Goal: Information Seeking & Learning: Learn about a topic

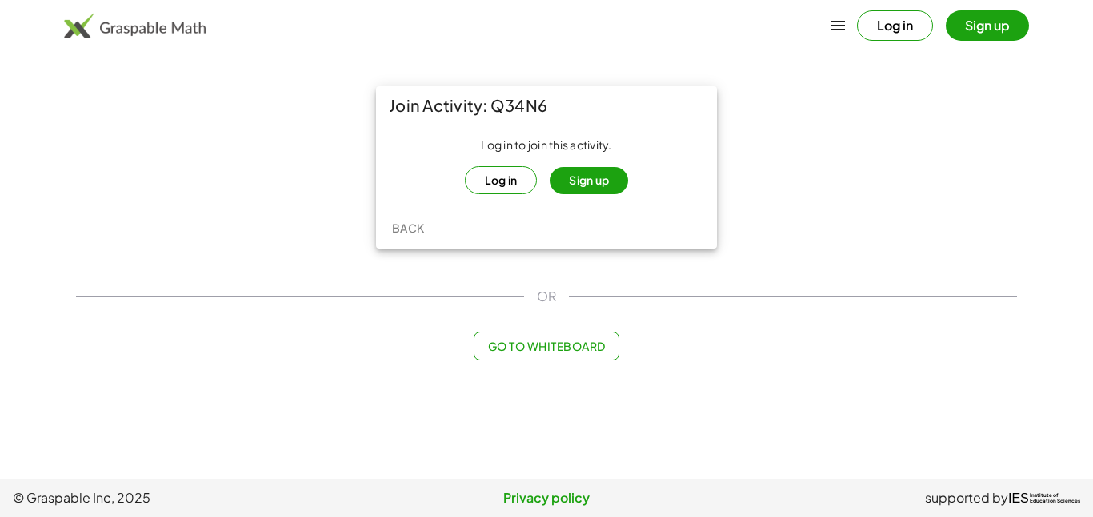
click at [501, 174] on button "Log in" at bounding box center [501, 180] width 73 height 28
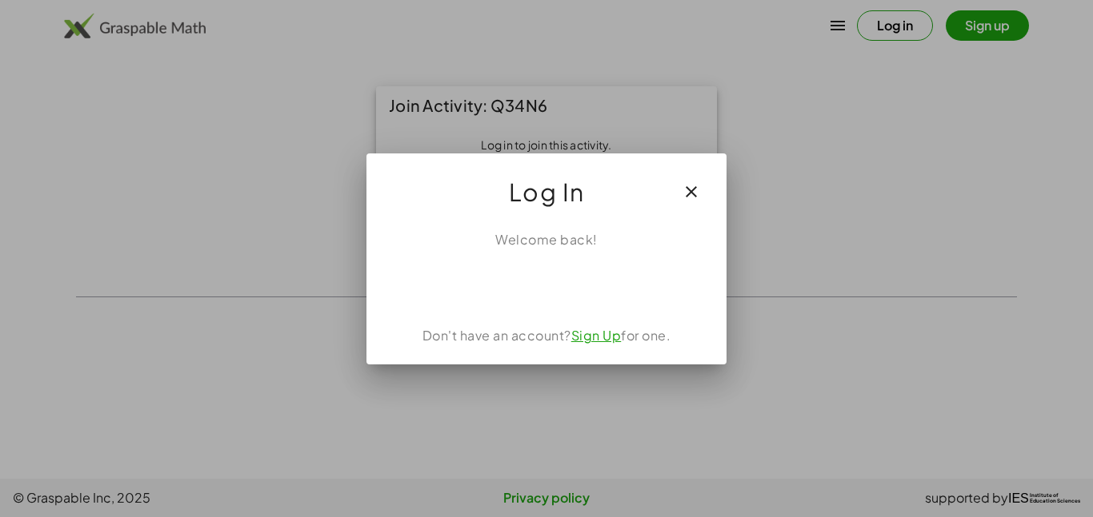
click at [708, 188] on button "button" at bounding box center [691, 192] width 38 height 38
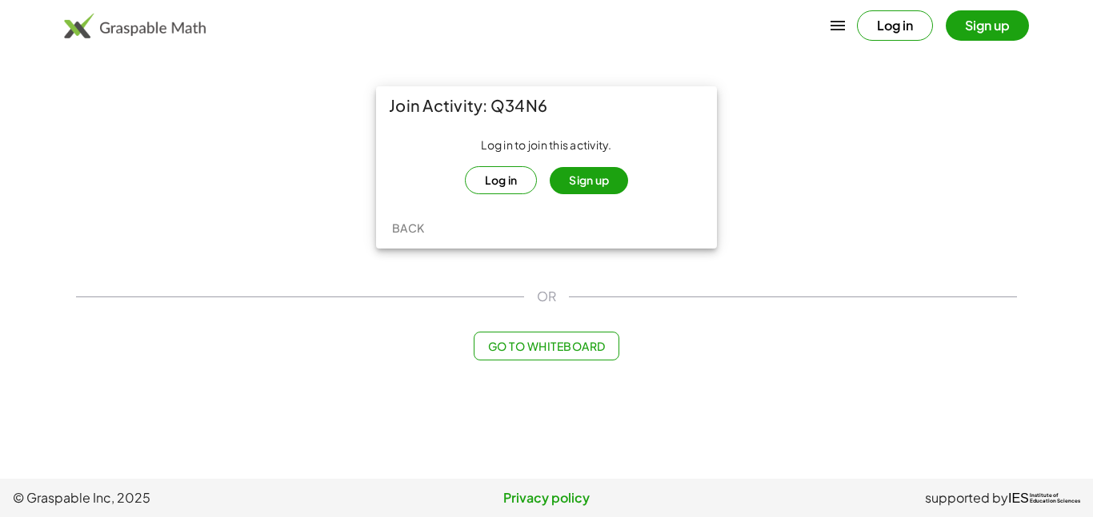
click at [608, 182] on button "Sign up" at bounding box center [588, 180] width 78 height 27
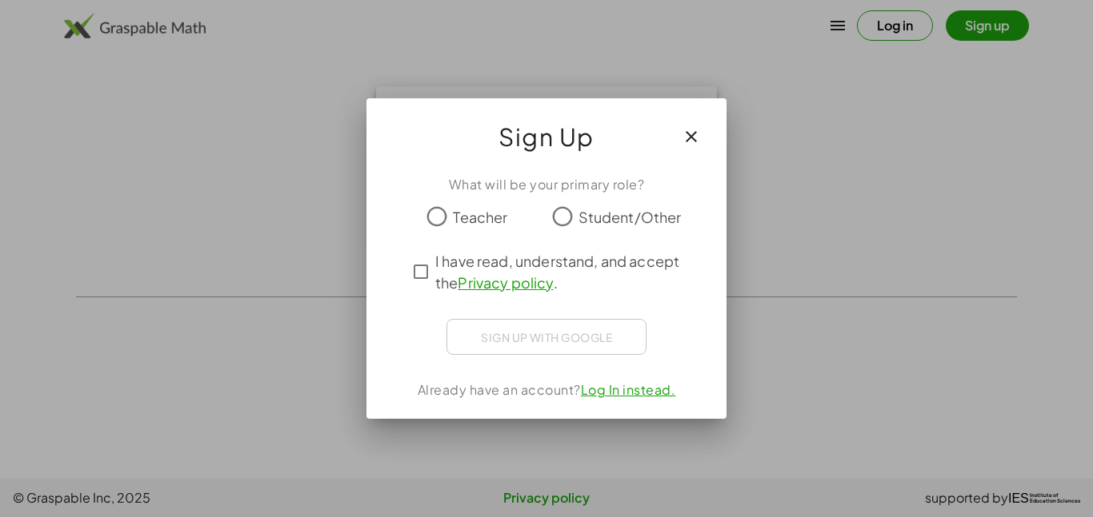
click at [578, 220] on span "Student/Other" at bounding box center [629, 217] width 103 height 22
click at [594, 358] on div "What will be your primary role? Teacher Student/Other I have read, understand, …" at bounding box center [546, 290] width 360 height 257
click at [613, 334] on div "Sign up with Google Sign in with Google Sign in with Google. Opens in new tab" at bounding box center [546, 337] width 200 height 36
click at [560, 346] on div "Sign up with Google Sign in with Google Sign in with Google. Opens in new tab" at bounding box center [546, 337] width 200 height 36
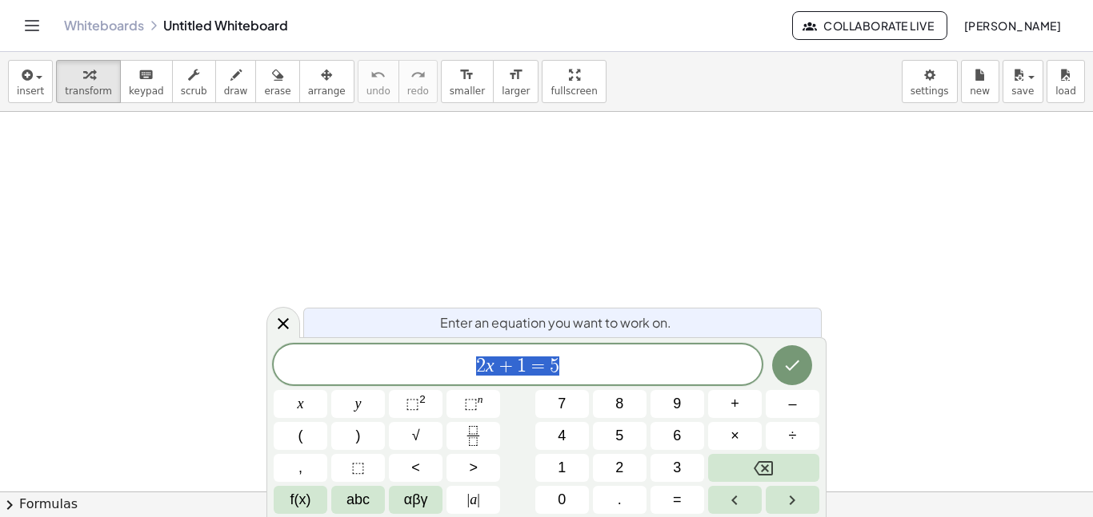
scroll to position [1, 0]
click at [787, 374] on icon "Done" at bounding box center [791, 365] width 19 height 19
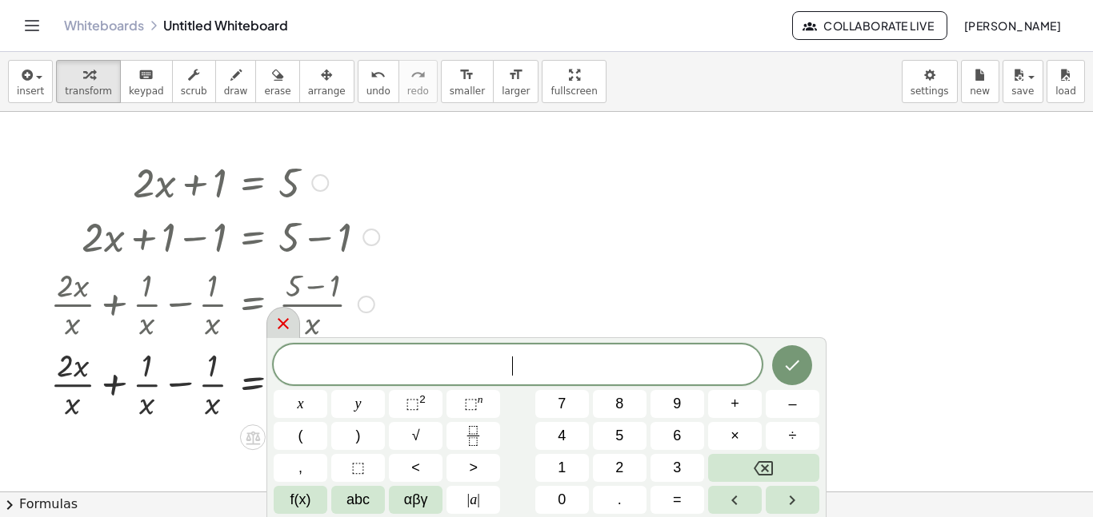
click at [286, 324] on icon at bounding box center [283, 323] width 19 height 19
click at [287, 334] on div at bounding box center [283, 322] width 34 height 31
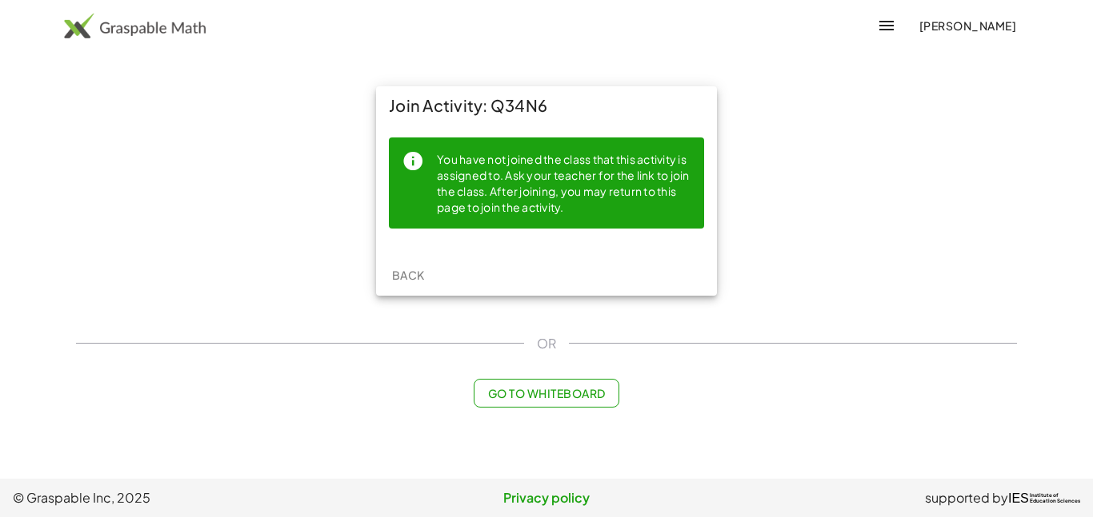
click at [629, 197] on div "You have not joined the class that this activity is assigned to. Ask your teach…" at bounding box center [564, 183] width 254 height 66
click at [404, 279] on span "Back" at bounding box center [407, 275] width 33 height 14
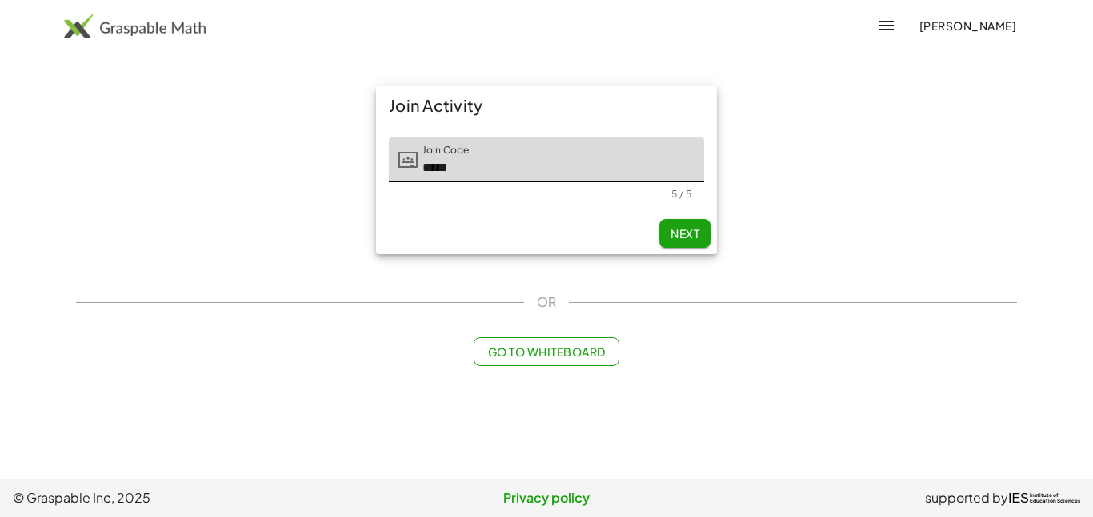
click at [692, 238] on span "Next" at bounding box center [684, 233] width 29 height 14
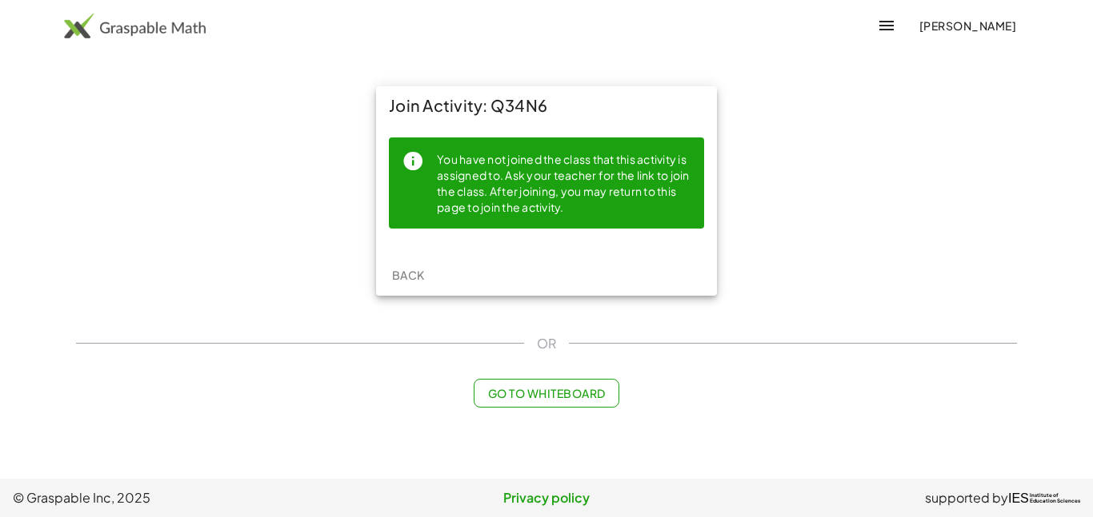
click at [406, 278] on span "Back" at bounding box center [407, 275] width 33 height 14
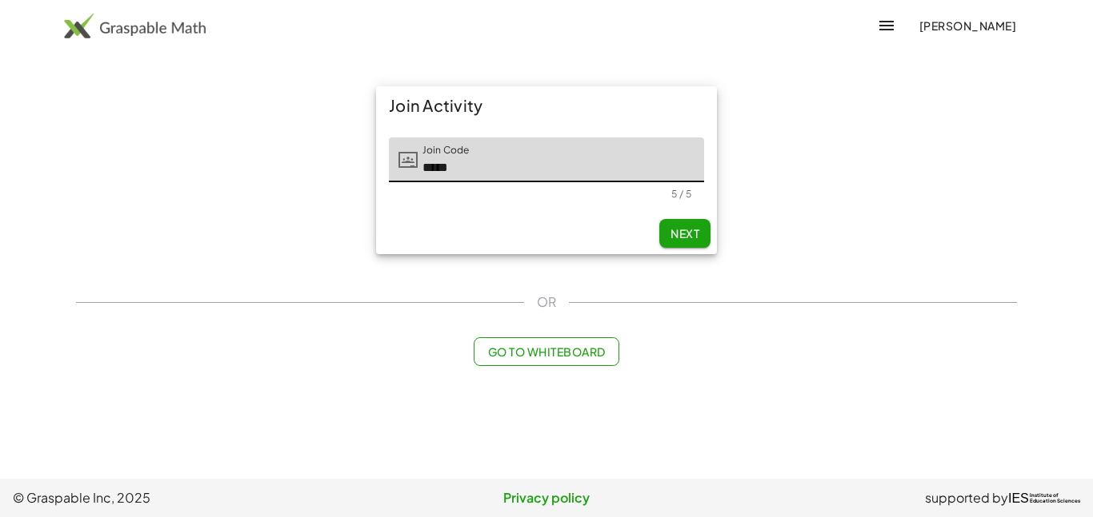
click at [601, 351] on span "Go to Whiteboard" at bounding box center [546, 352] width 118 height 14
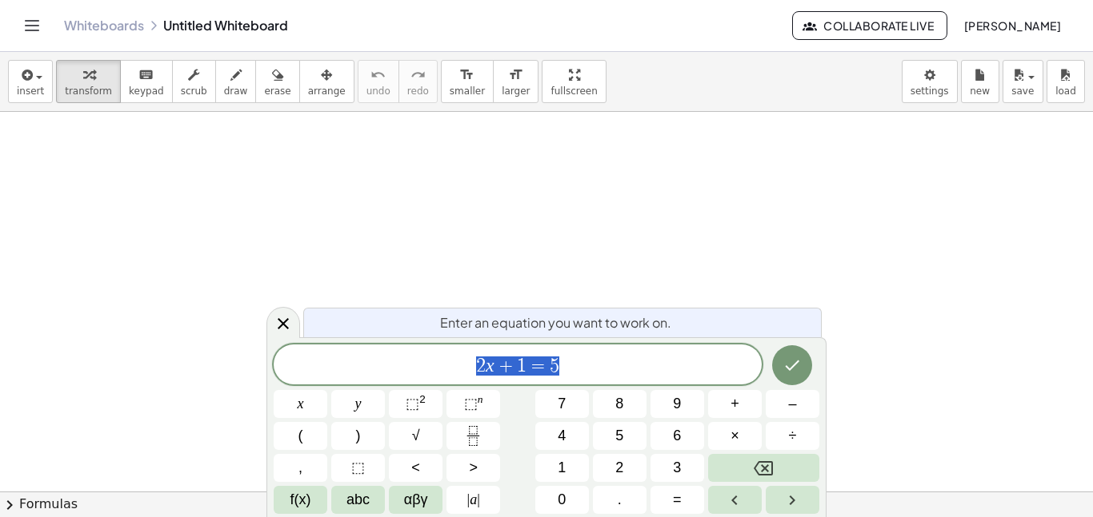
scroll to position [1, 0]
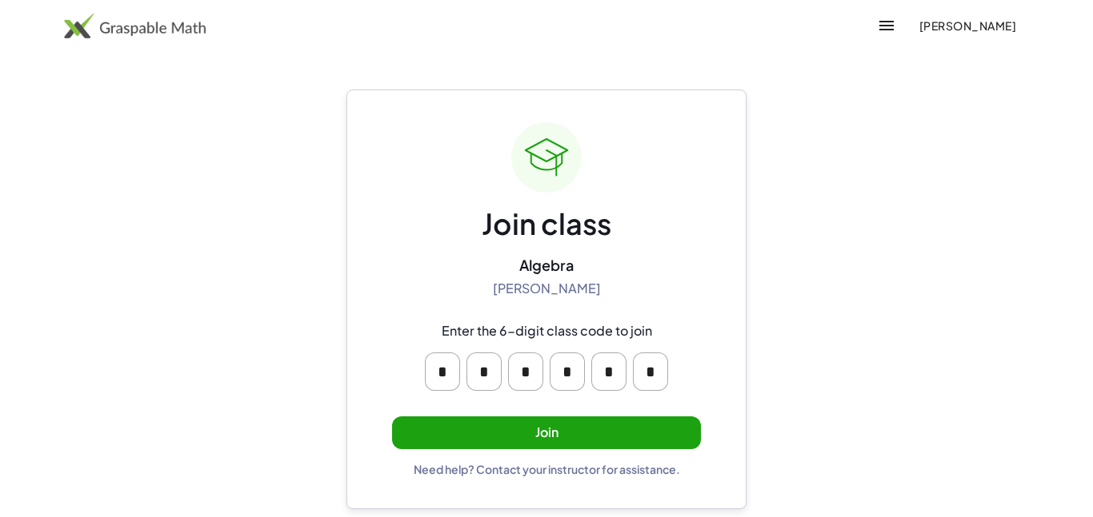
click at [664, 433] on button "Join" at bounding box center [546, 433] width 309 height 33
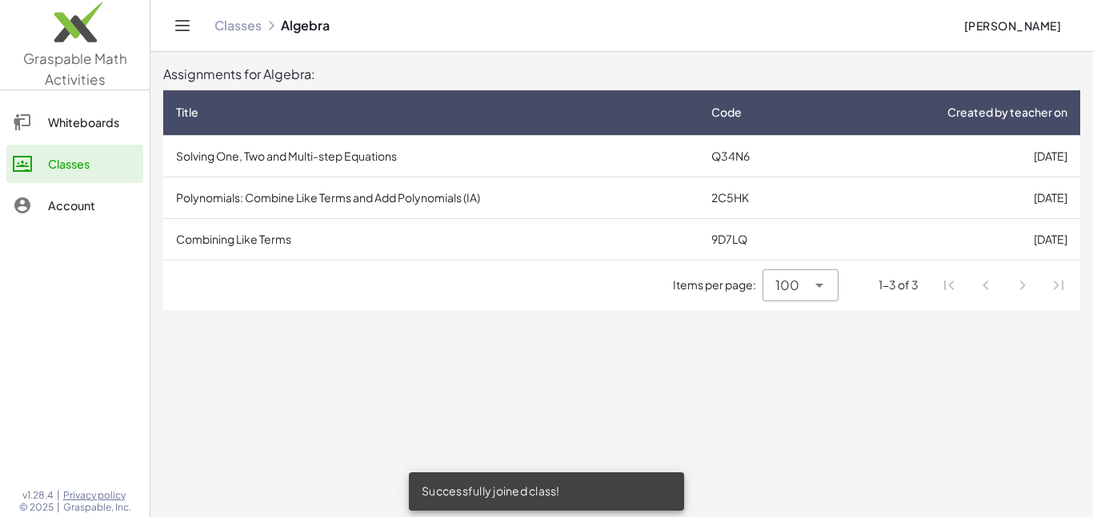
click at [201, 159] on td "Solving One, Two and Multi-step Equations" at bounding box center [430, 156] width 535 height 42
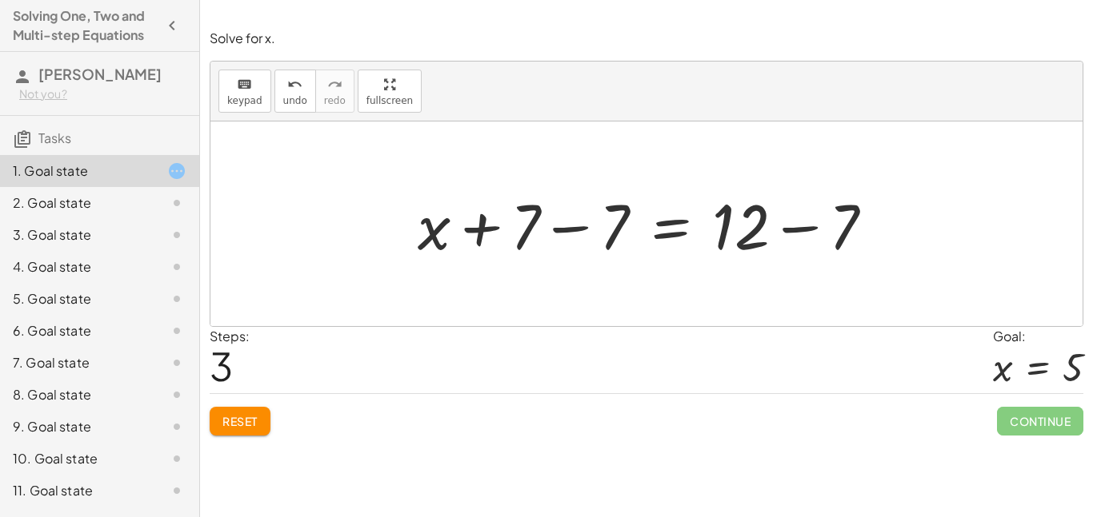
click at [227, 407] on button "Reset" at bounding box center [240, 421] width 61 height 29
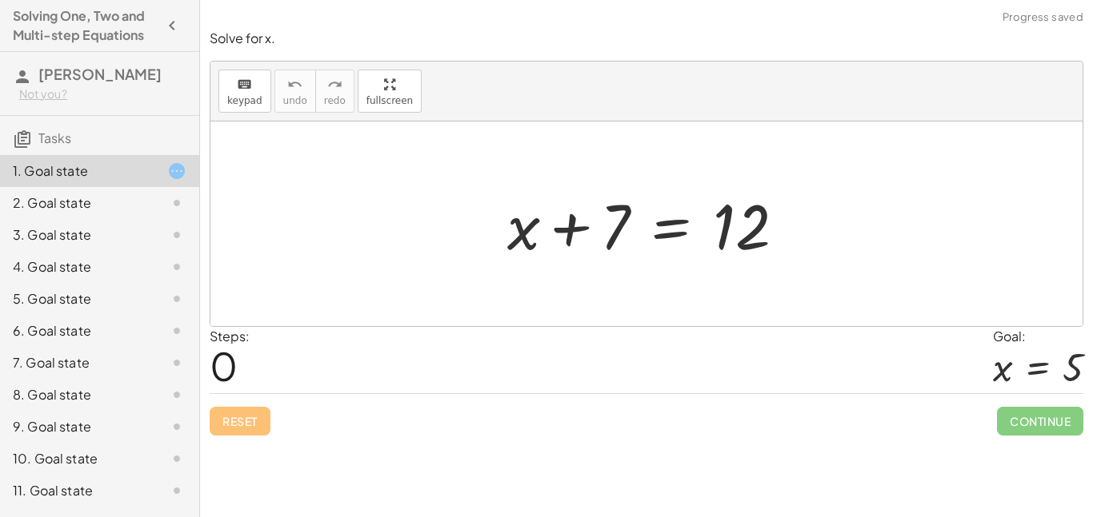
click at [233, 413] on div "Reset Continue" at bounding box center [646, 415] width 873 height 42
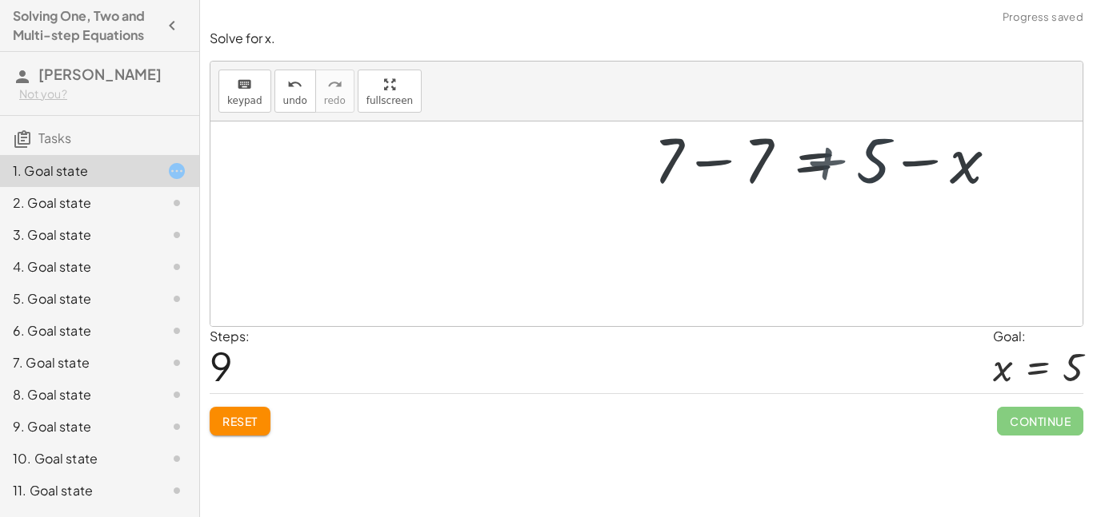
click at [231, 419] on span "Reset" at bounding box center [239, 421] width 35 height 14
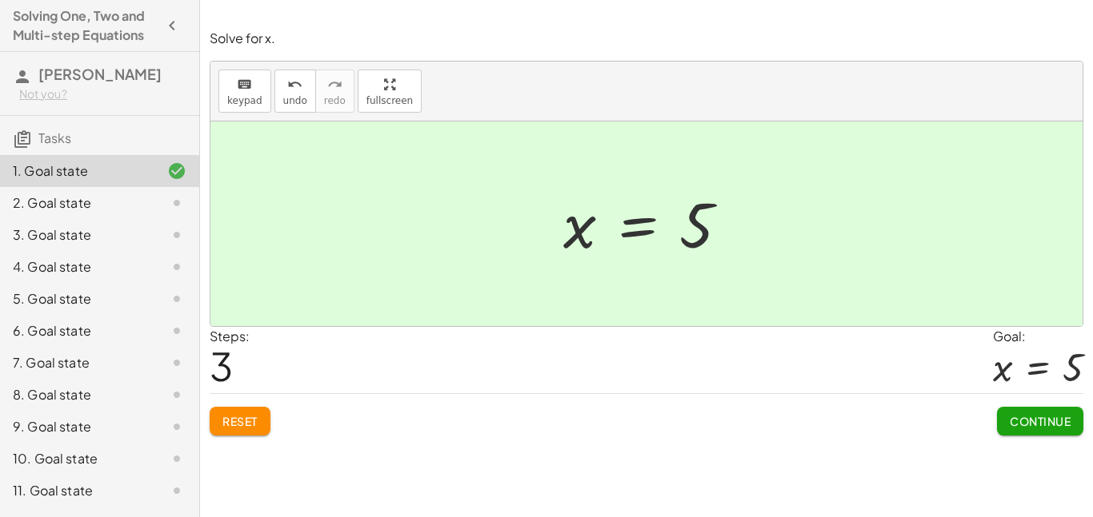
click at [1050, 430] on button "Continue" at bounding box center [1040, 421] width 86 height 29
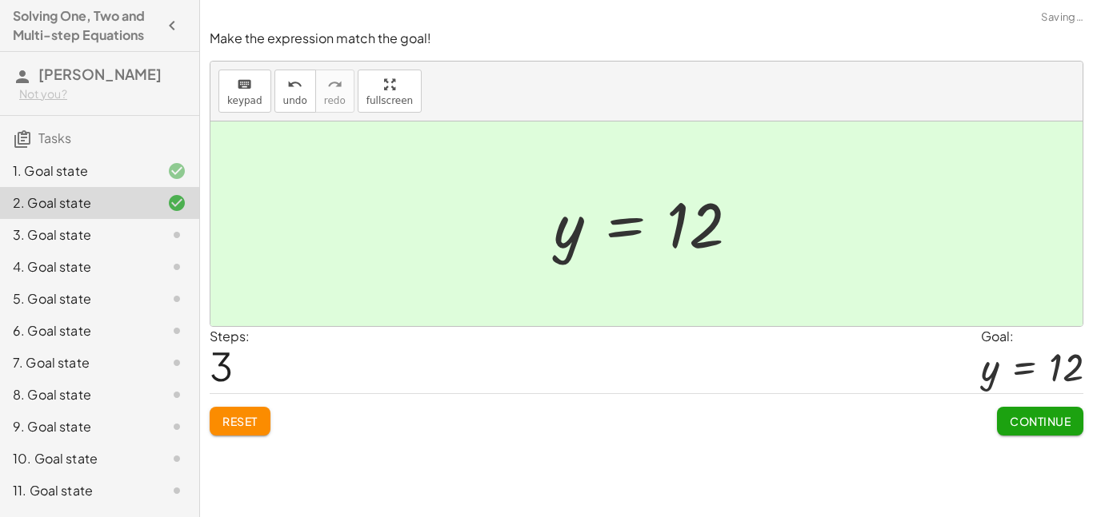
click at [1025, 433] on button "Continue" at bounding box center [1040, 421] width 86 height 29
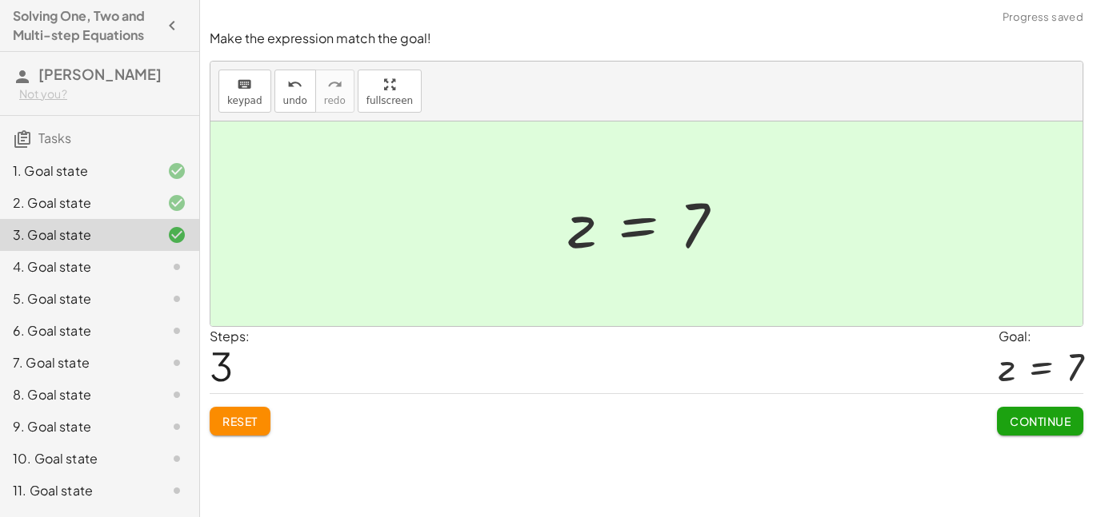
click at [75, 261] on div "4. Goal state" at bounding box center [77, 267] width 129 height 19
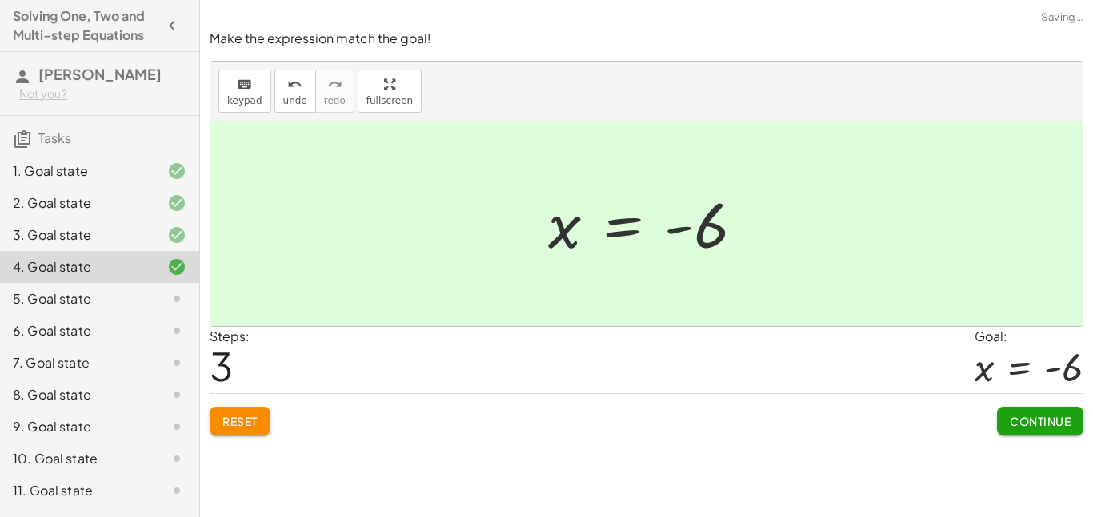
click at [90, 347] on div "5. Goal state" at bounding box center [99, 363] width 199 height 32
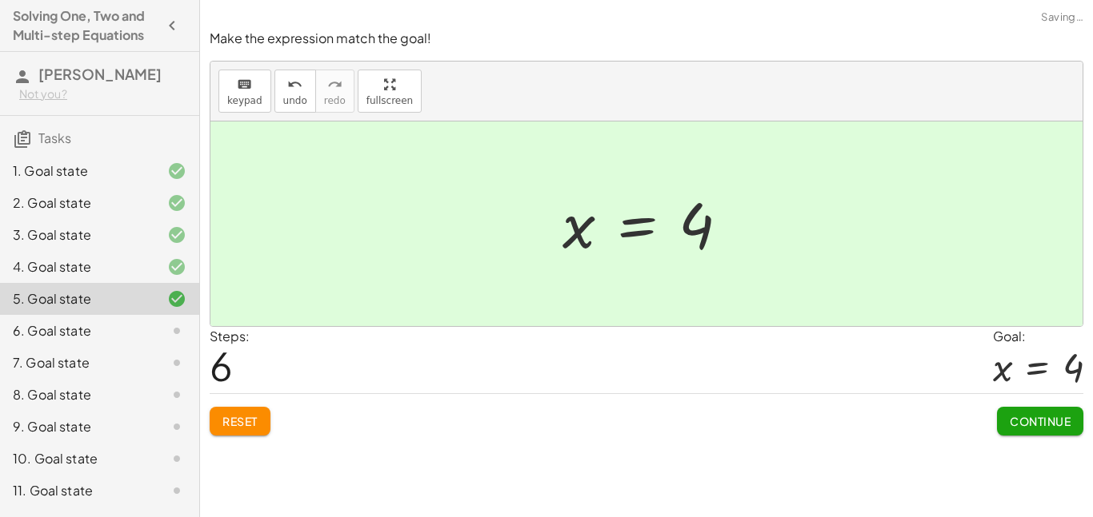
click at [102, 379] on div "6. Goal state" at bounding box center [99, 395] width 199 height 32
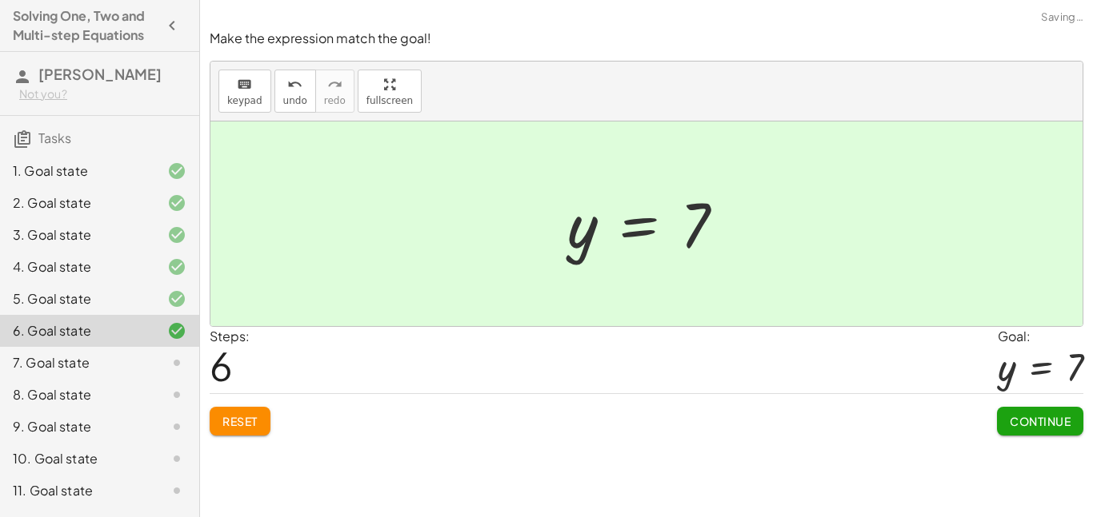
click at [1043, 426] on span "Continue" at bounding box center [1039, 421] width 61 height 14
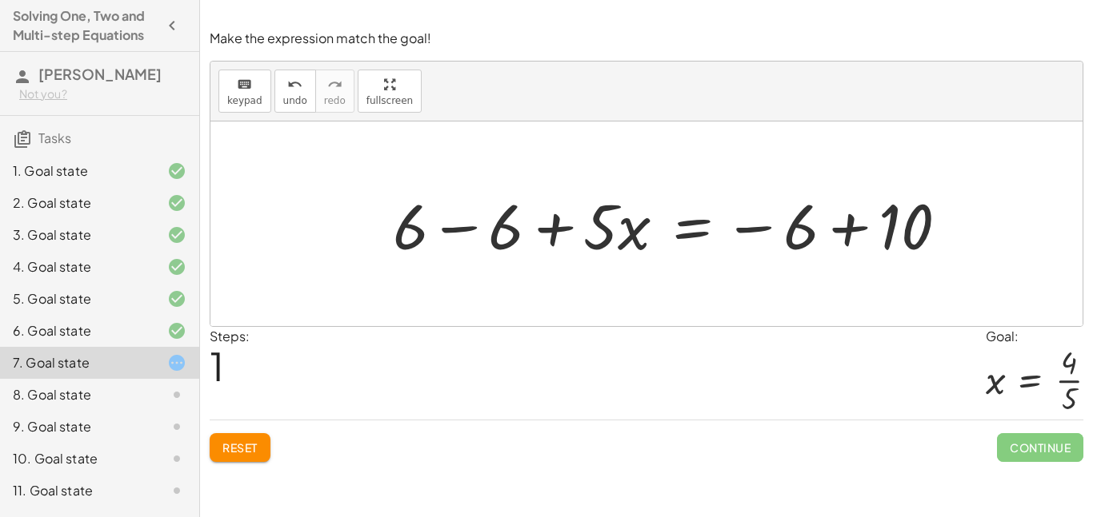
click at [234, 457] on button "Reset" at bounding box center [240, 448] width 61 height 29
click at [237, 449] on span "Reset" at bounding box center [239, 448] width 35 height 14
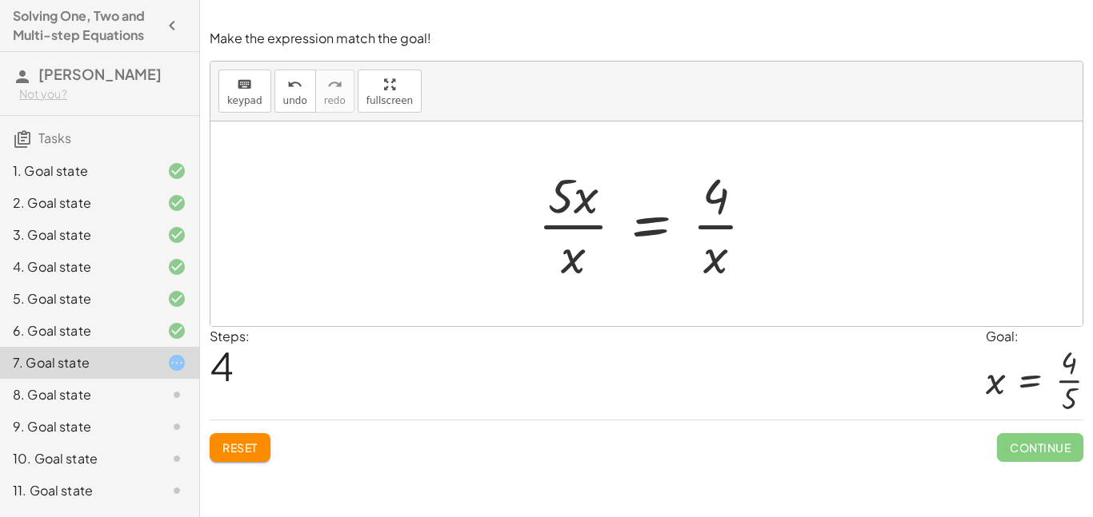
click at [235, 448] on span "Reset" at bounding box center [239, 448] width 35 height 14
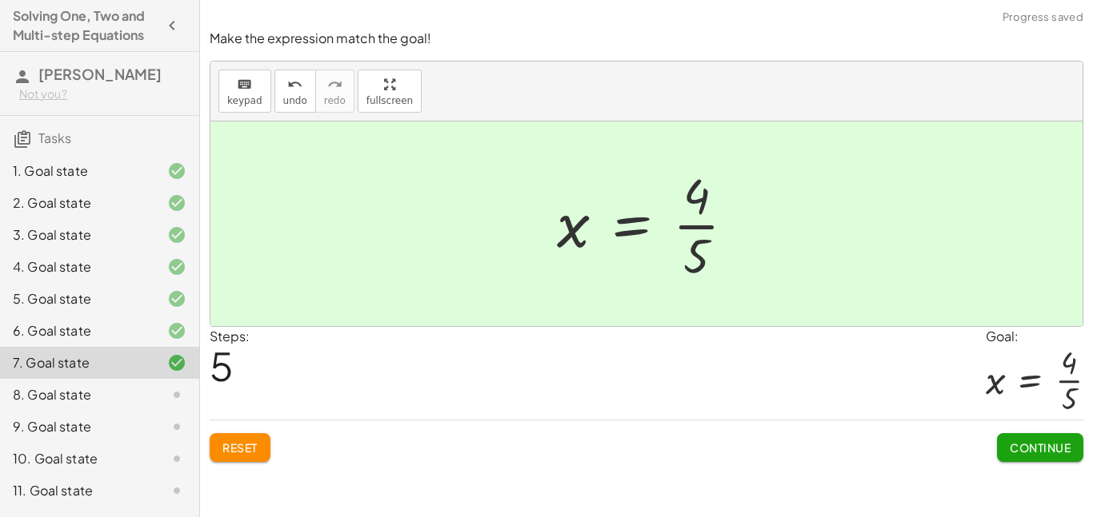
click at [1057, 462] on button "Continue" at bounding box center [1040, 448] width 86 height 29
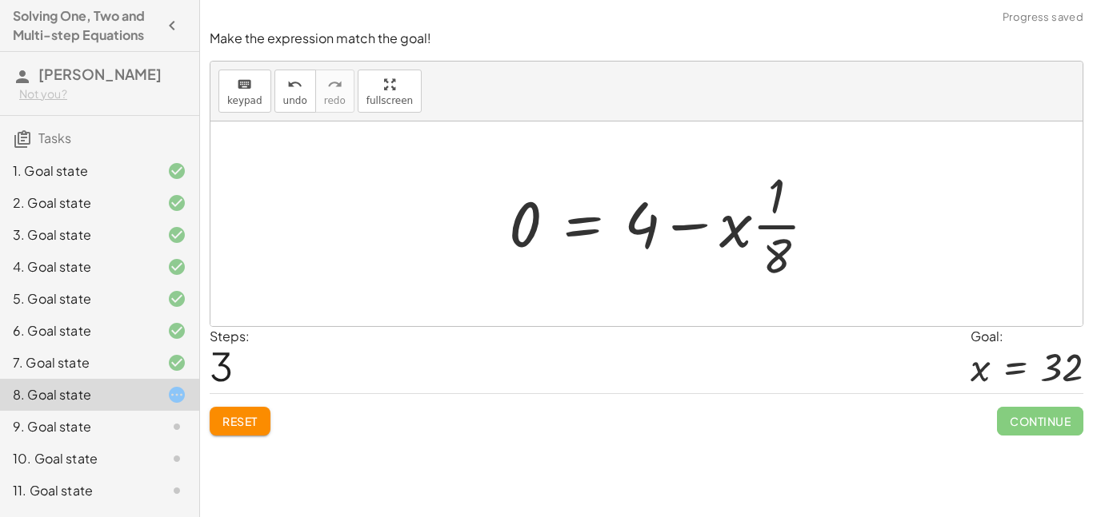
click at [228, 430] on button "Reset" at bounding box center [240, 421] width 61 height 29
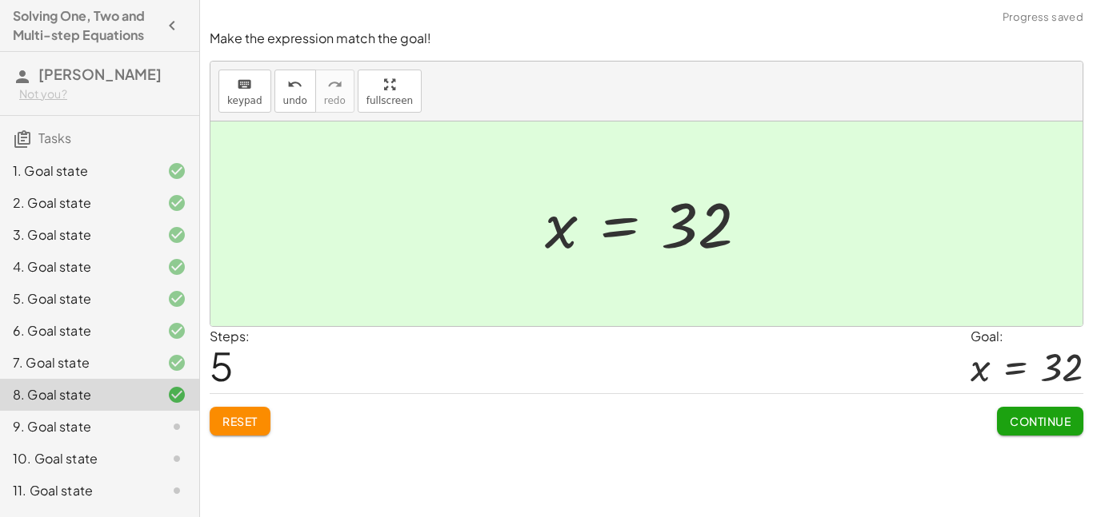
click at [1046, 426] on span "Continue" at bounding box center [1039, 421] width 61 height 14
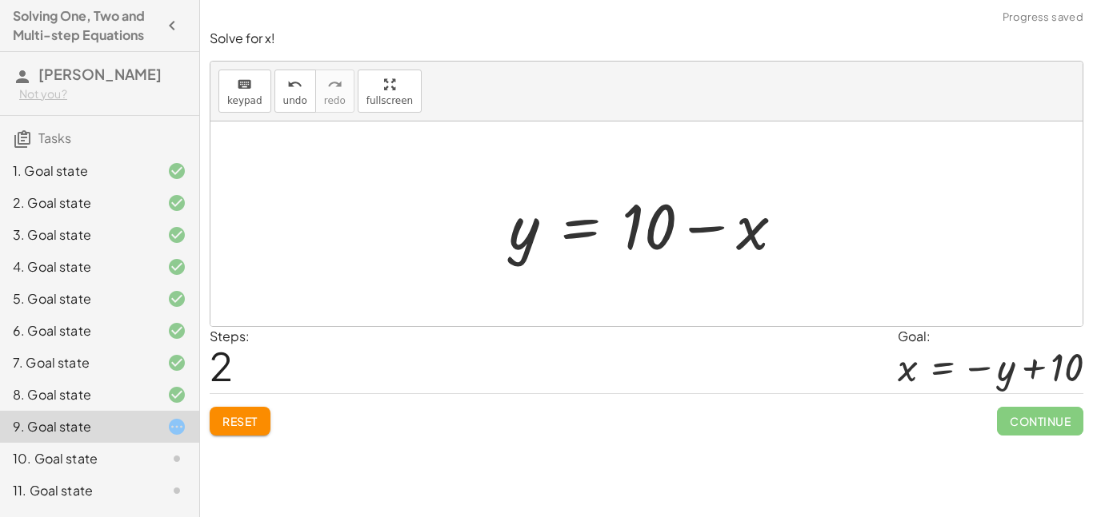
click at [238, 425] on span "Reset" at bounding box center [239, 421] width 35 height 14
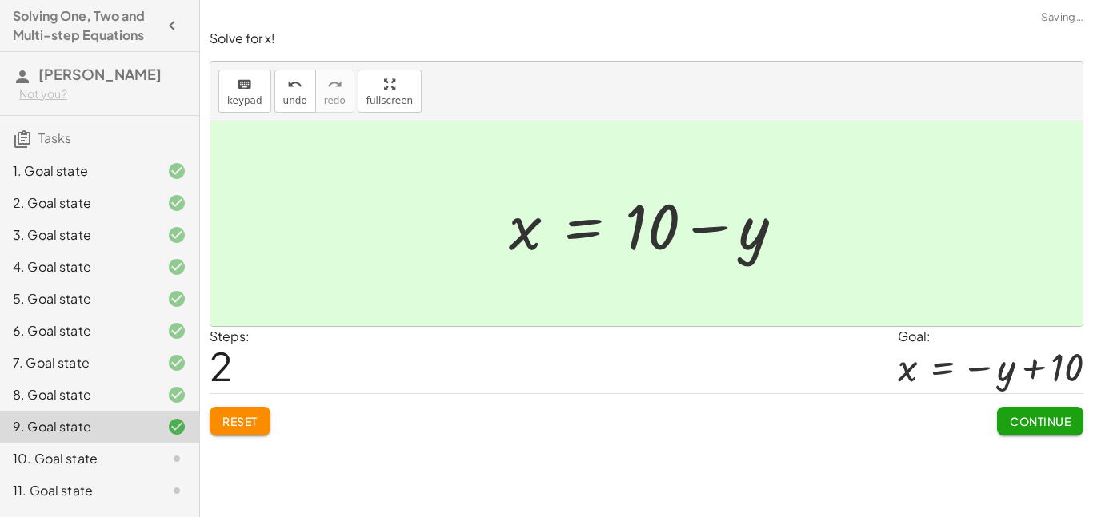
click at [1036, 425] on span "Continue" at bounding box center [1039, 421] width 61 height 14
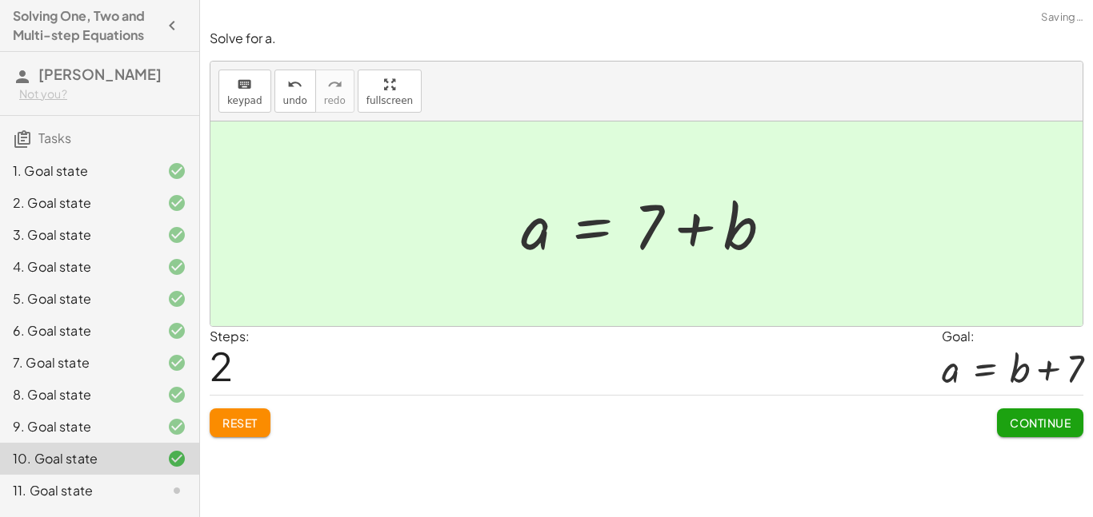
click at [1041, 436] on button "Continue" at bounding box center [1040, 423] width 86 height 29
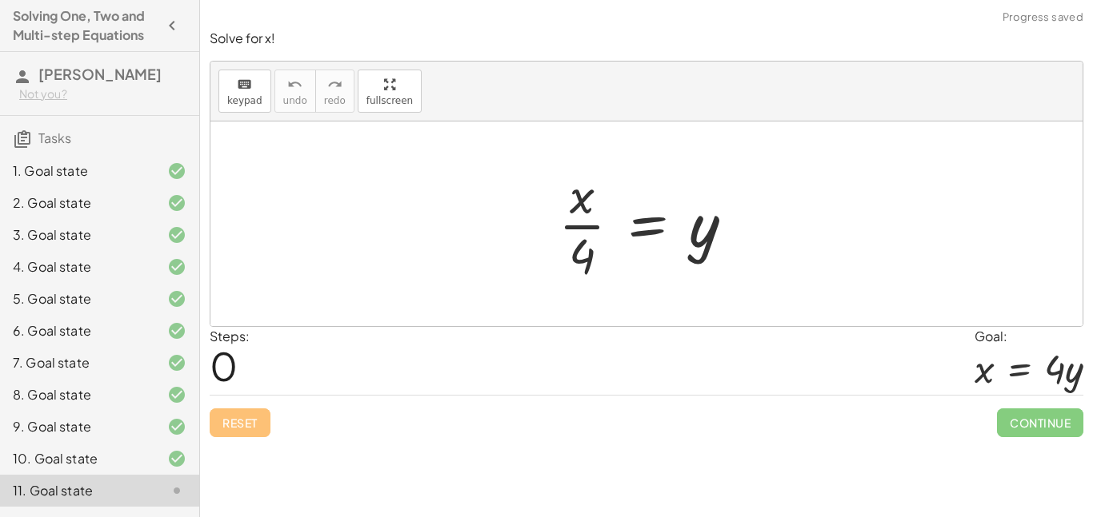
scroll to position [60, 0]
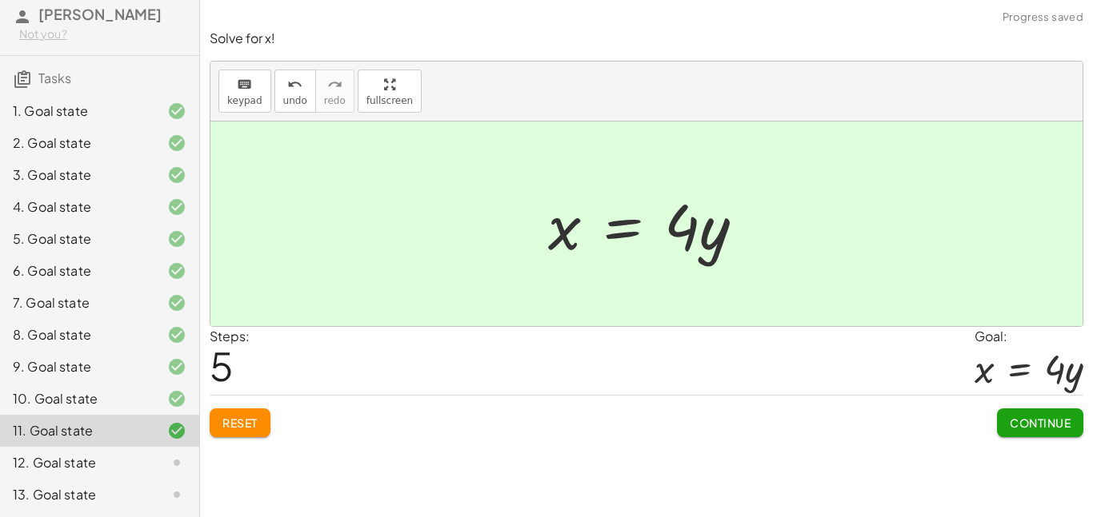
click at [1051, 432] on button "Continue" at bounding box center [1040, 423] width 86 height 29
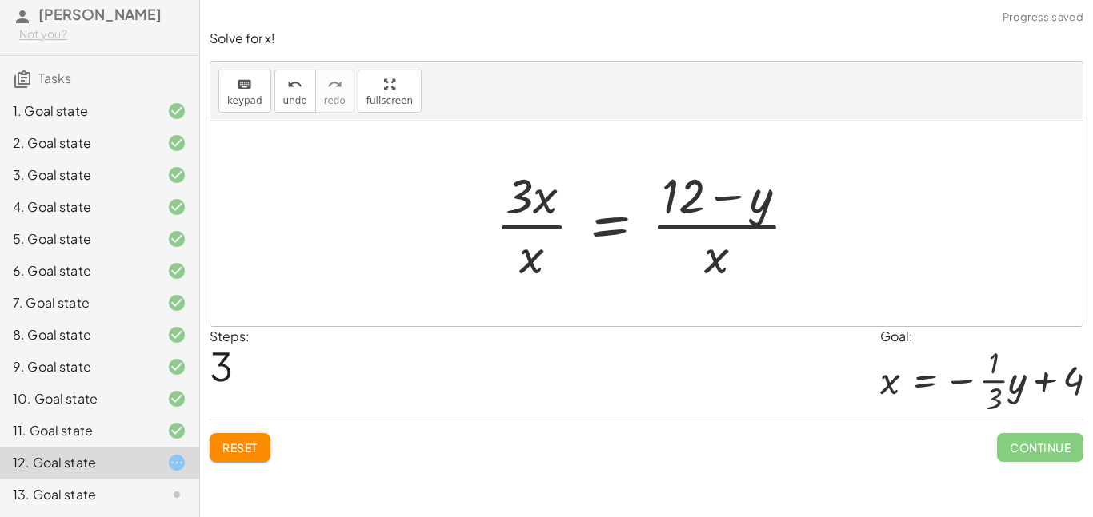
click at [242, 457] on button "Reset" at bounding box center [240, 448] width 61 height 29
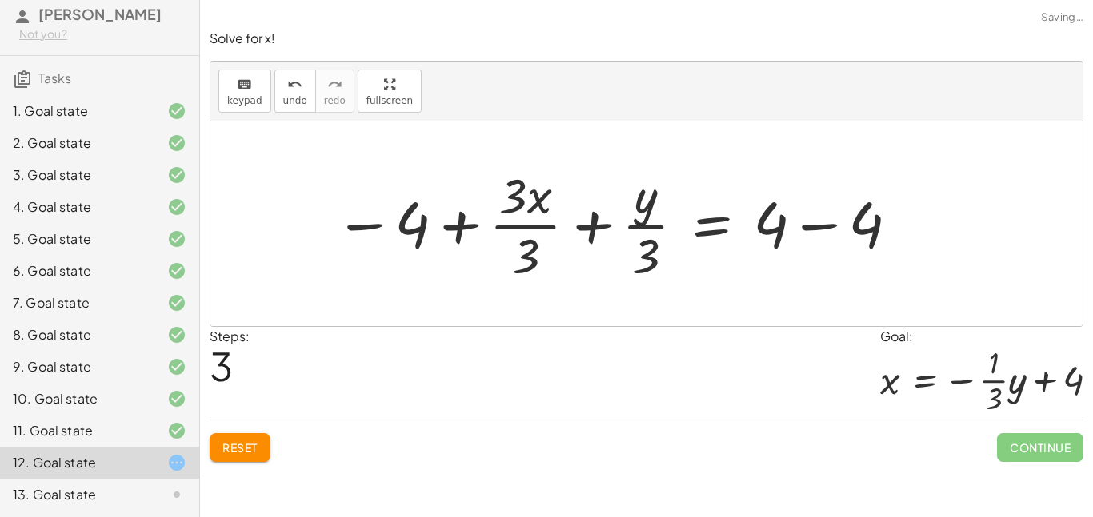
click at [231, 452] on span "Reset" at bounding box center [239, 448] width 35 height 14
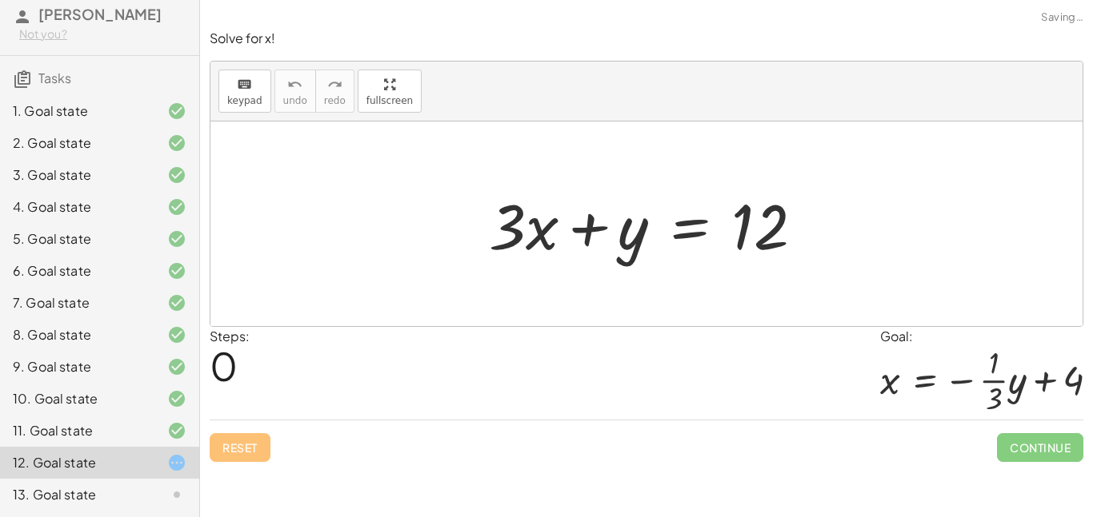
click at [21, 328] on div "8. Goal state" at bounding box center [77, 335] width 129 height 19
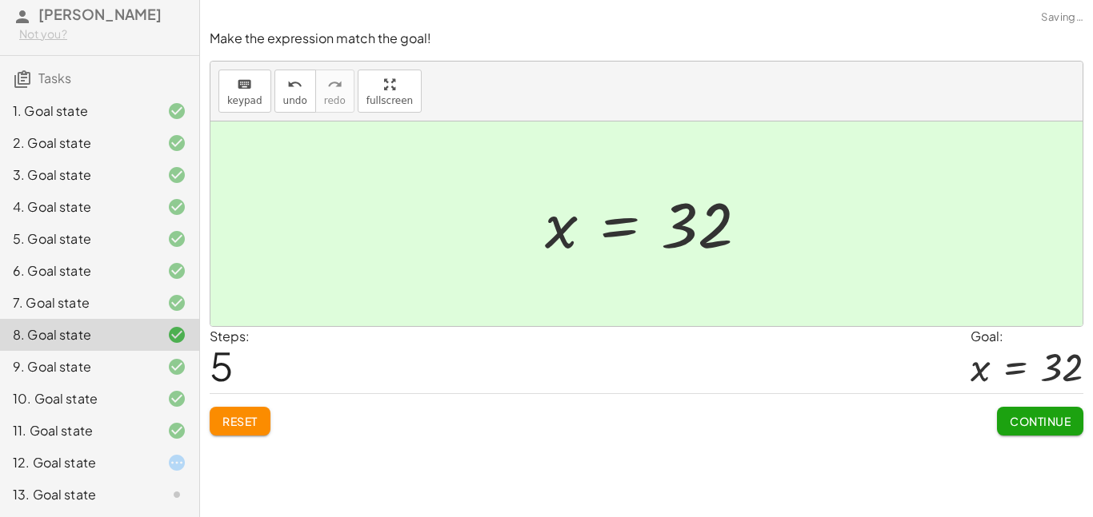
click at [42, 471] on div "12. Goal state" at bounding box center [77, 463] width 129 height 19
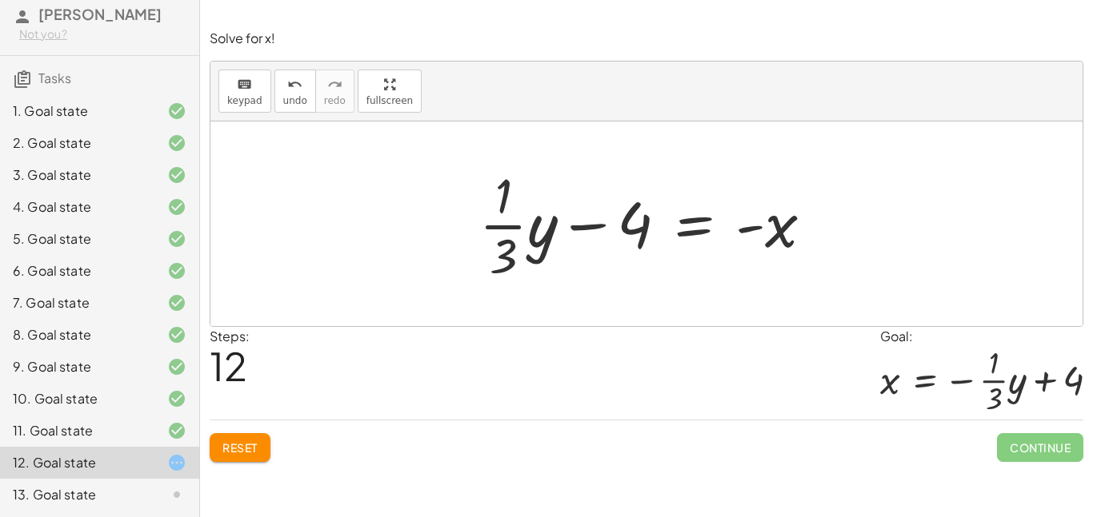
click at [246, 455] on span "Reset" at bounding box center [239, 448] width 35 height 14
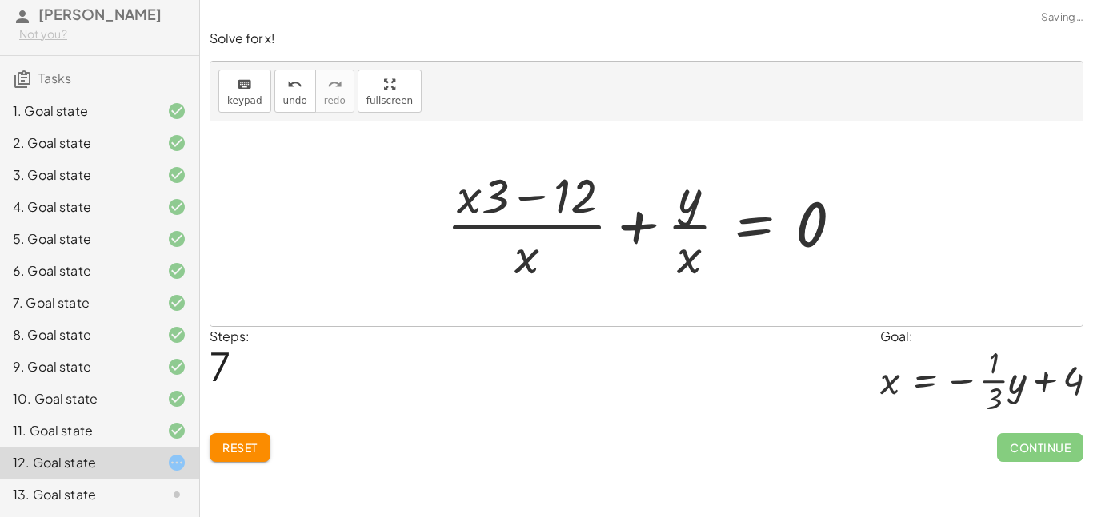
click at [262, 457] on button "Reset" at bounding box center [240, 448] width 61 height 29
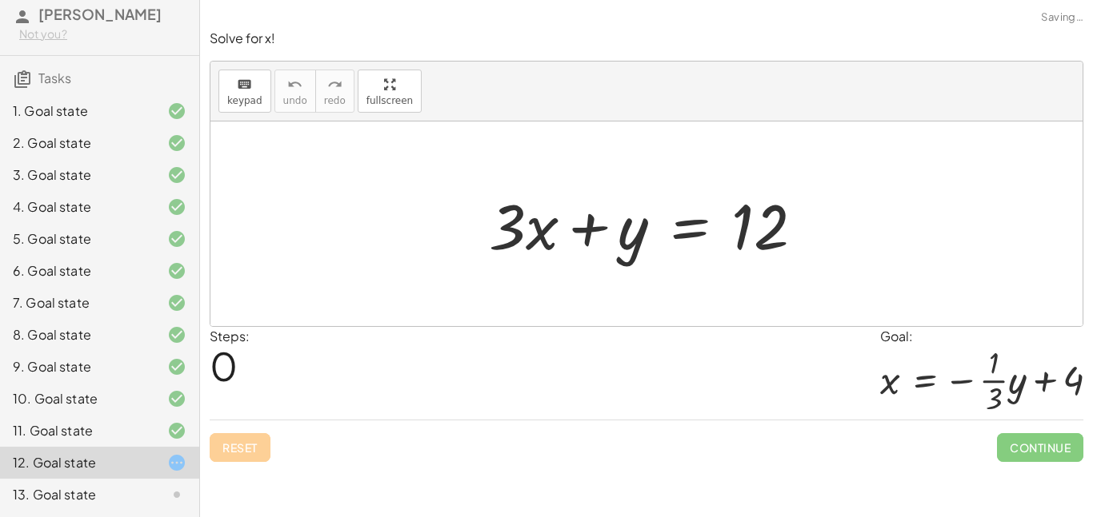
click at [252, 457] on div "Reset Continue" at bounding box center [646, 441] width 873 height 42
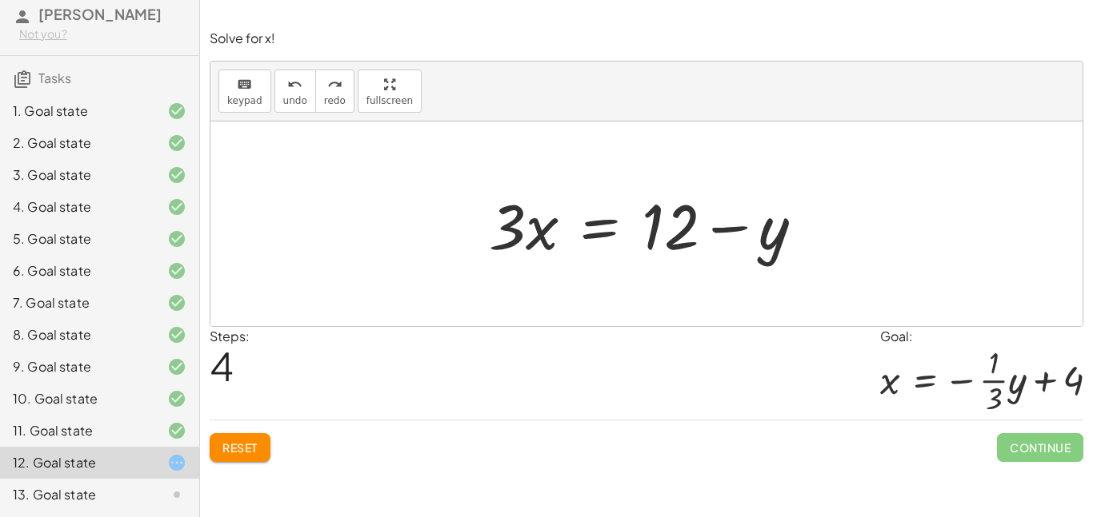
click at [16, 486] on div "13. Goal state" at bounding box center [77, 494] width 129 height 19
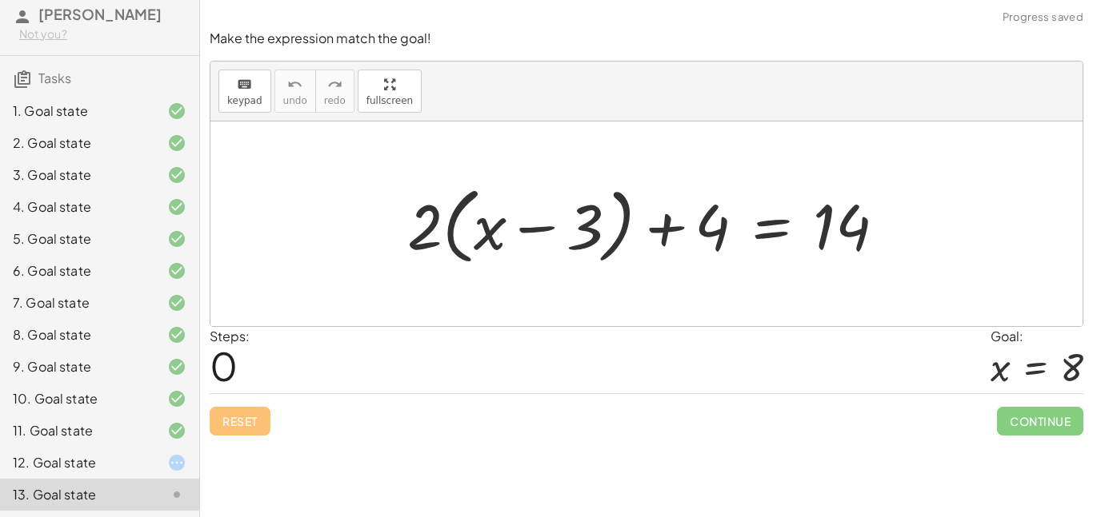
click at [37, 494] on div "13. Goal state" at bounding box center [77, 494] width 129 height 19
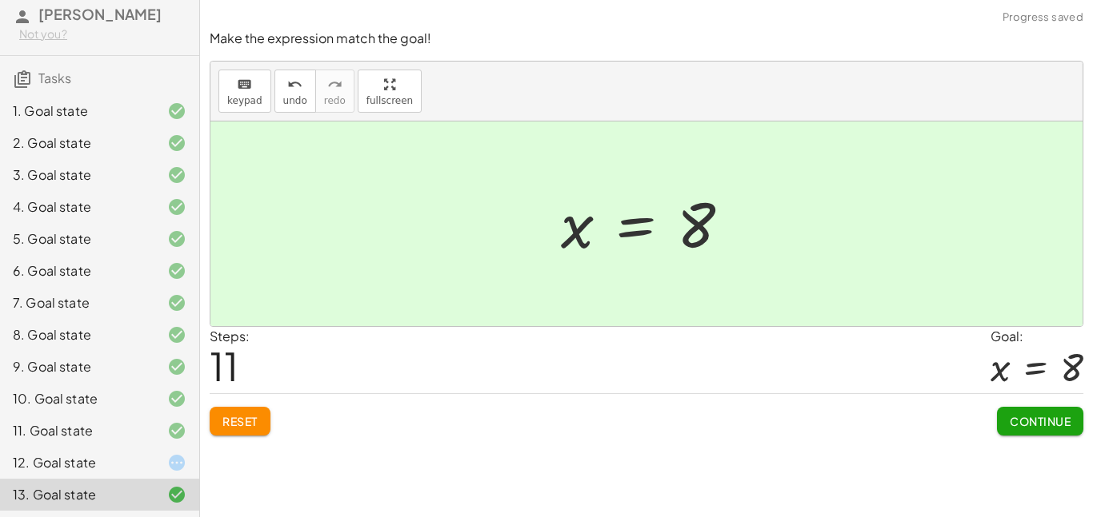
click at [1050, 430] on button "Continue" at bounding box center [1040, 421] width 86 height 29
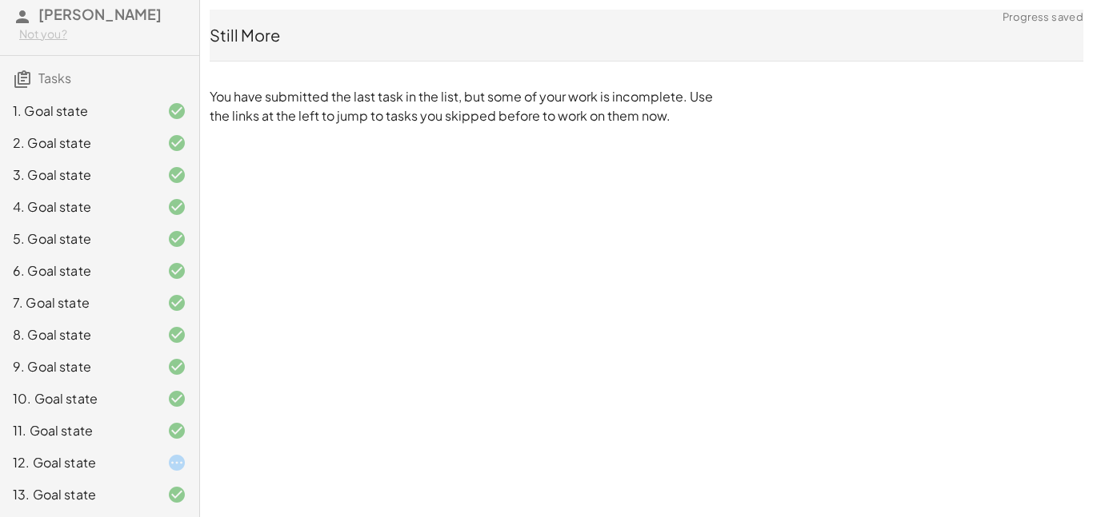
click at [171, 466] on icon at bounding box center [176, 463] width 19 height 19
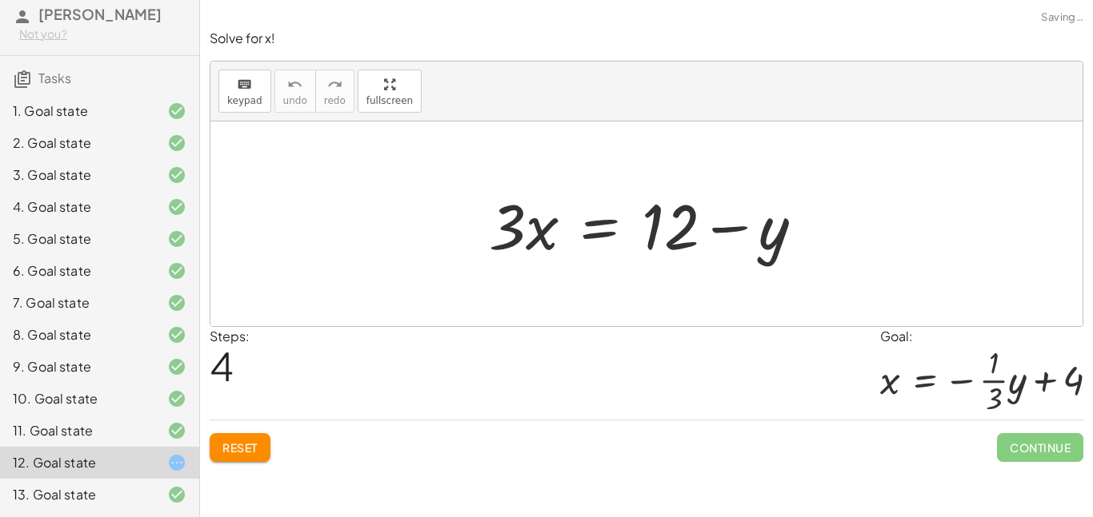
click at [177, 466] on icon at bounding box center [176, 463] width 19 height 19
click at [173, 475] on div "12. Goal state" at bounding box center [99, 463] width 199 height 32
click at [174, 469] on icon at bounding box center [176, 463] width 19 height 19
click at [229, 459] on button "Reset" at bounding box center [240, 448] width 61 height 29
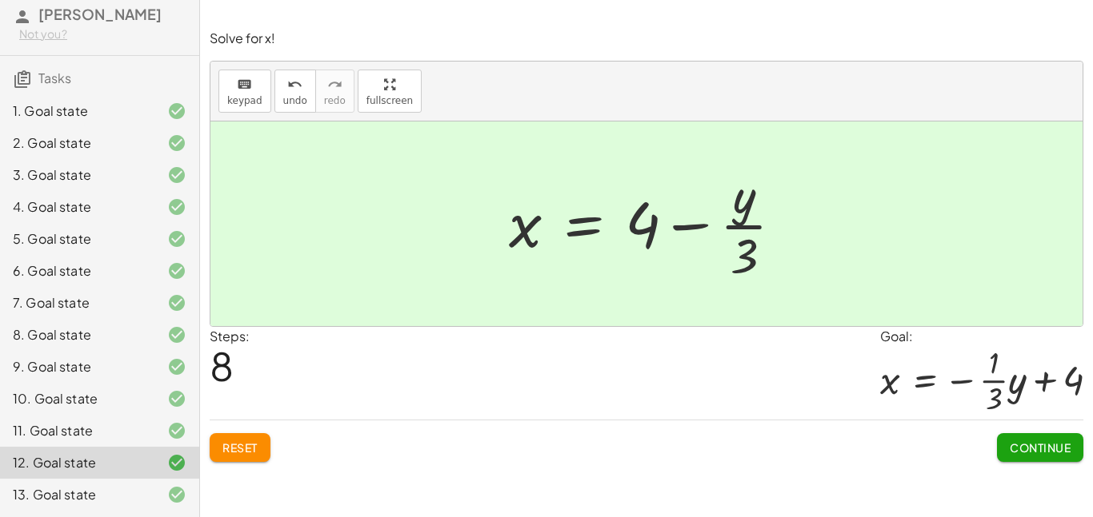
click at [1035, 454] on span "Continue" at bounding box center [1039, 448] width 61 height 14
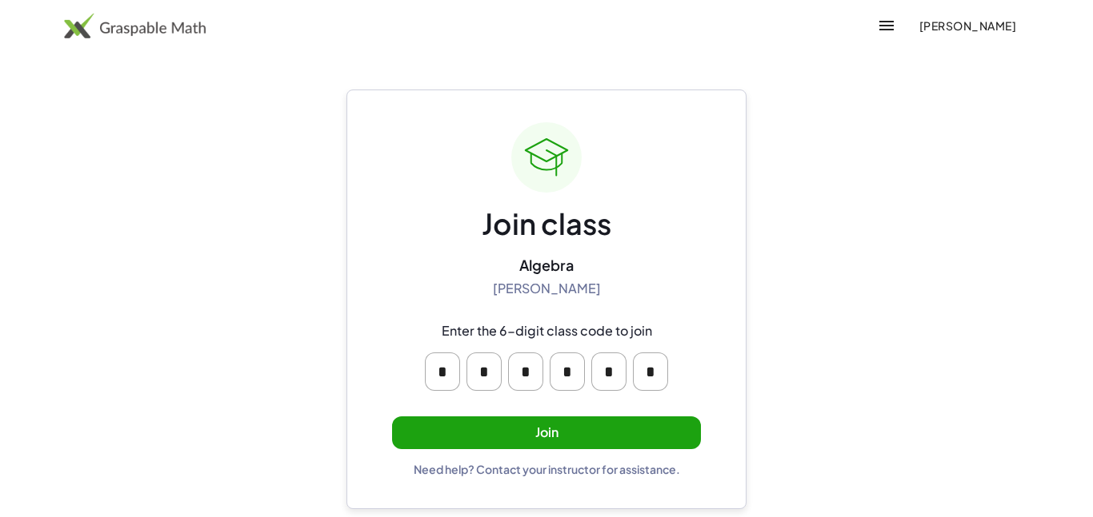
click at [429, 438] on button "Join" at bounding box center [546, 433] width 309 height 33
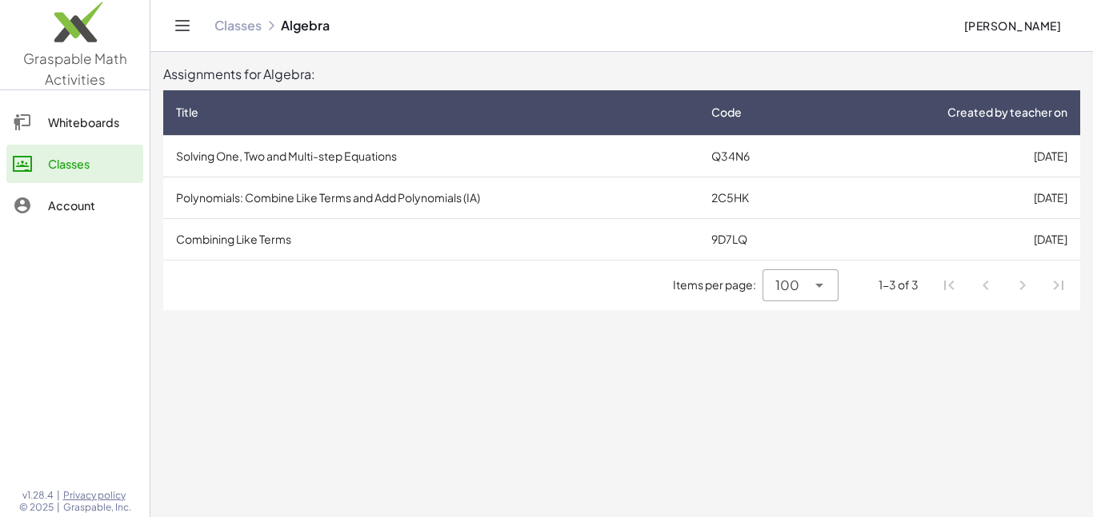
click at [698, 130] on th "Title" at bounding box center [757, 112] width 118 height 45
click at [289, 255] on td "Solving One, Two and Multi-step Equations" at bounding box center [430, 239] width 535 height 42
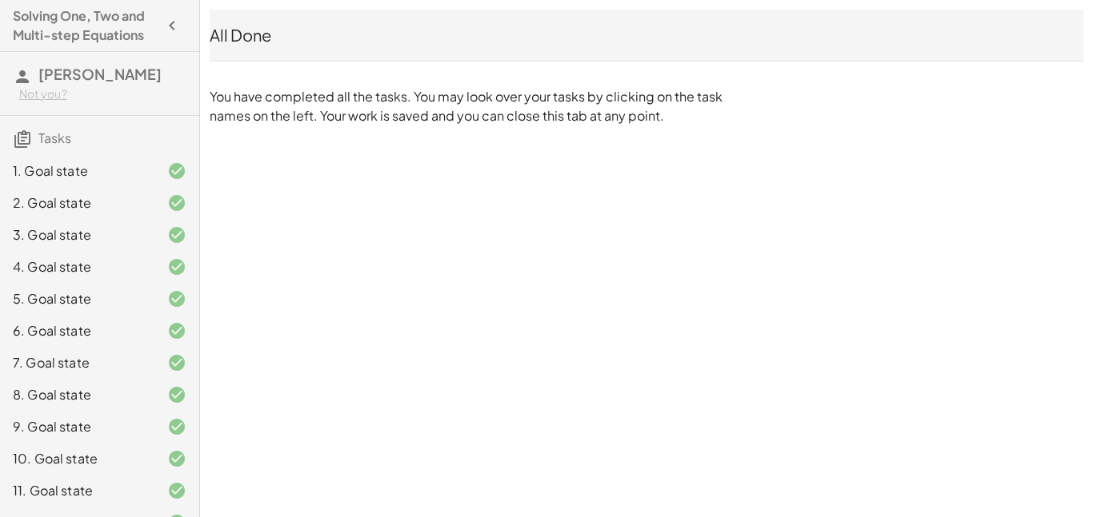
click at [179, 30] on icon "button" at bounding box center [171, 25] width 19 height 19
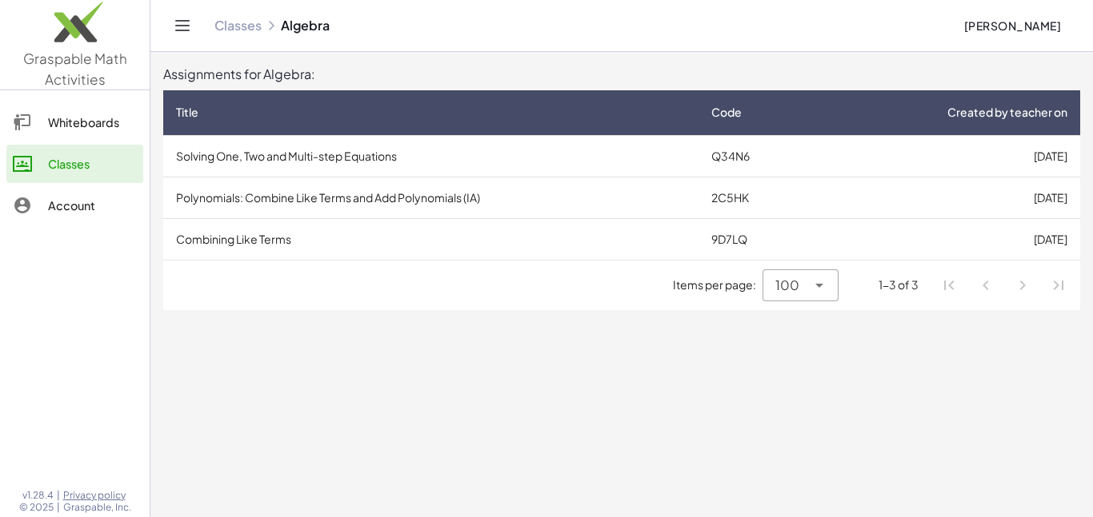
click at [415, 200] on td "Polynomials: Combine Like Terms and Add Polynomials (IA)" at bounding box center [430, 198] width 535 height 42
click at [283, 148] on td "Solving One, Two and Multi-step Equations" at bounding box center [430, 156] width 535 height 42
click at [247, 247] on td "Combining Like Terms" at bounding box center [430, 239] width 535 height 42
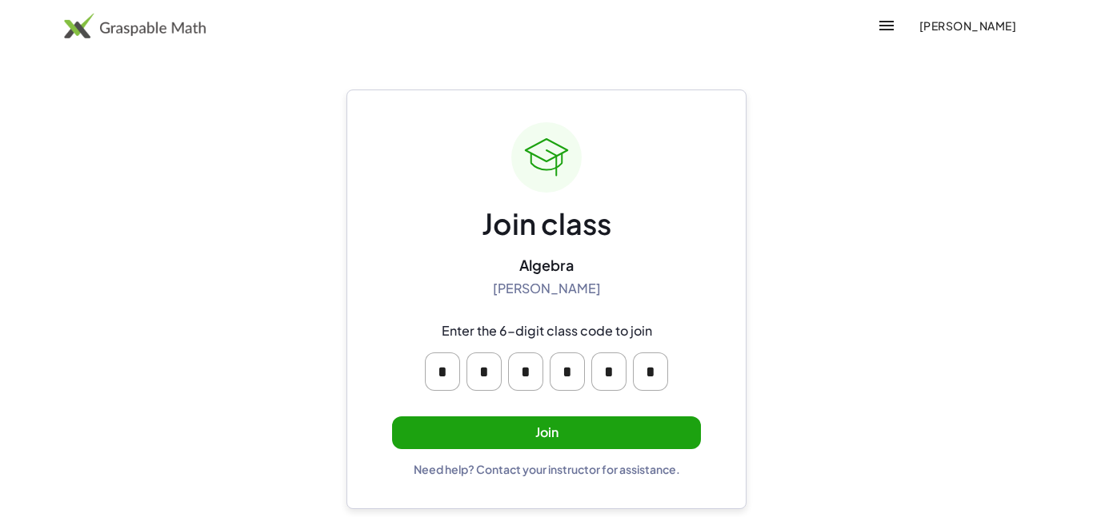
click at [526, 427] on button "Join" at bounding box center [546, 433] width 309 height 33
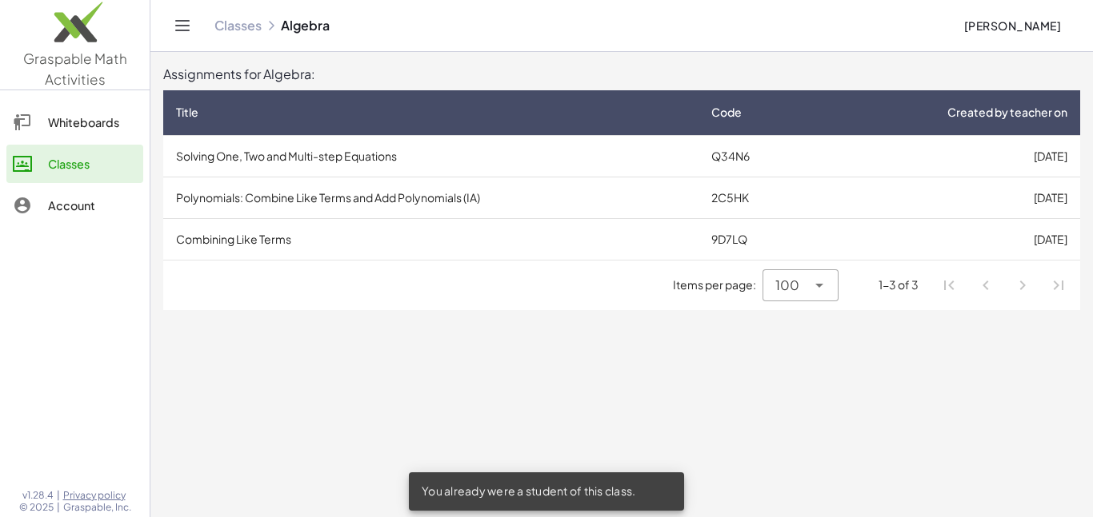
click at [274, 193] on td "Polynomials: Combine Like Terms and Add Polynomials (IA)" at bounding box center [430, 198] width 535 height 42
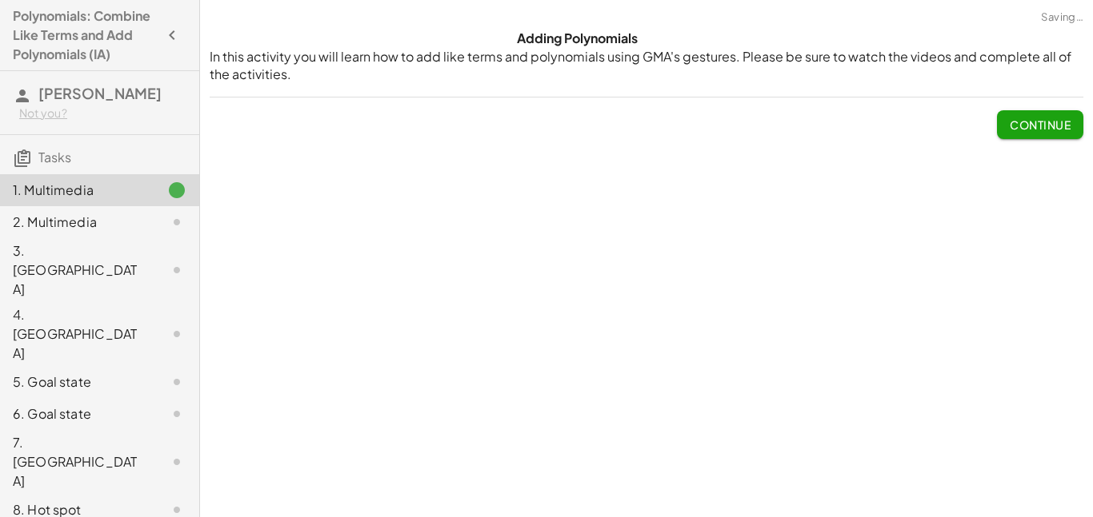
click at [1017, 136] on button "Continue" at bounding box center [1040, 124] width 86 height 29
click at [0, 0] on p at bounding box center [0, 0] width 0 height 0
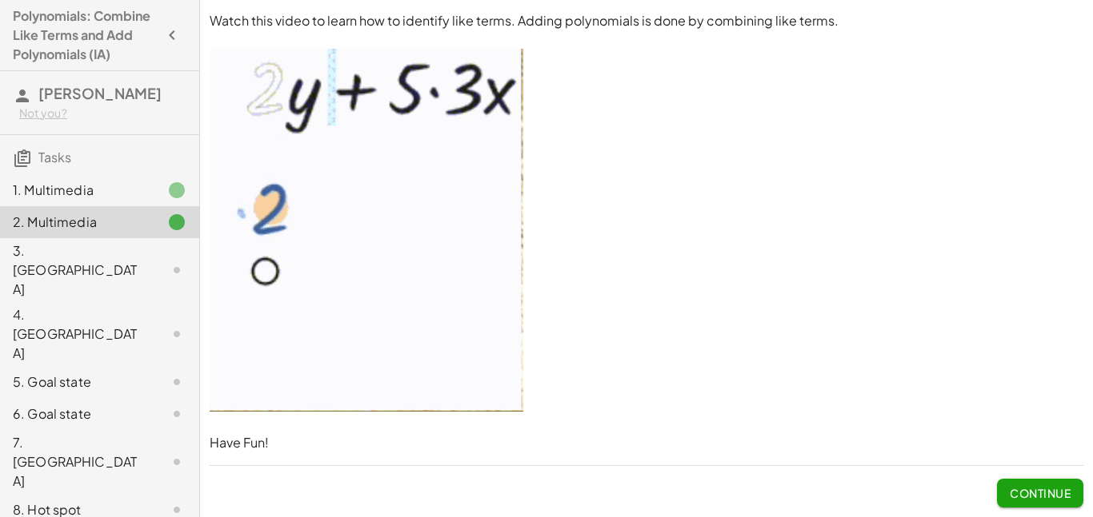
click at [31, 262] on div "3. [GEOGRAPHIC_DATA]" at bounding box center [77, 271] width 129 height 58
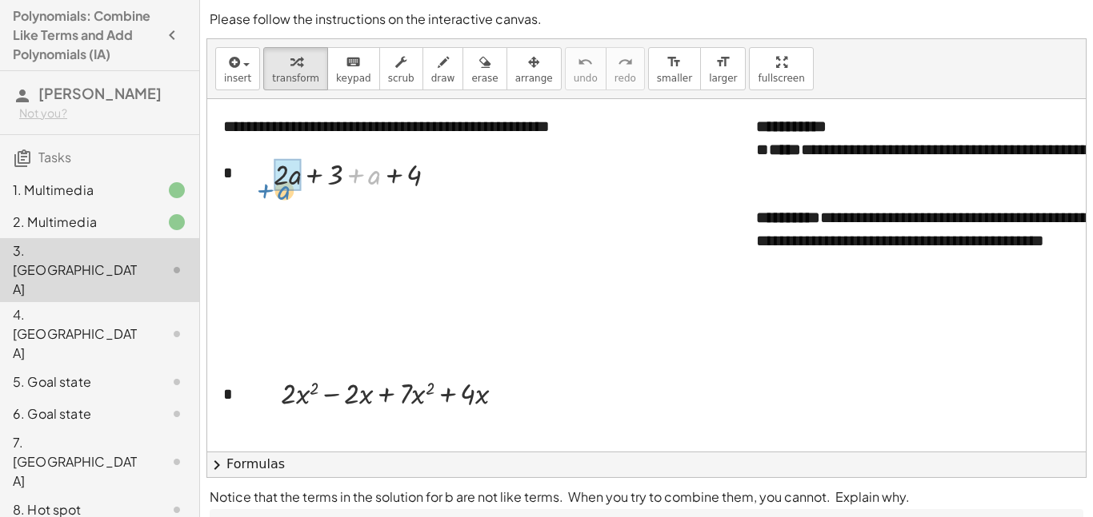
drag, startPoint x: 375, startPoint y: 177, endPoint x: 284, endPoint y: 191, distance: 92.3
click at [284, 191] on div at bounding box center [362, 174] width 192 height 40
drag, startPoint x: 359, startPoint y: 219, endPoint x: 388, endPoint y: 224, distance: 29.2
click at [388, 224] on div at bounding box center [362, 214] width 192 height 40
drag, startPoint x: 346, startPoint y: 219, endPoint x: 386, endPoint y: 222, distance: 39.3
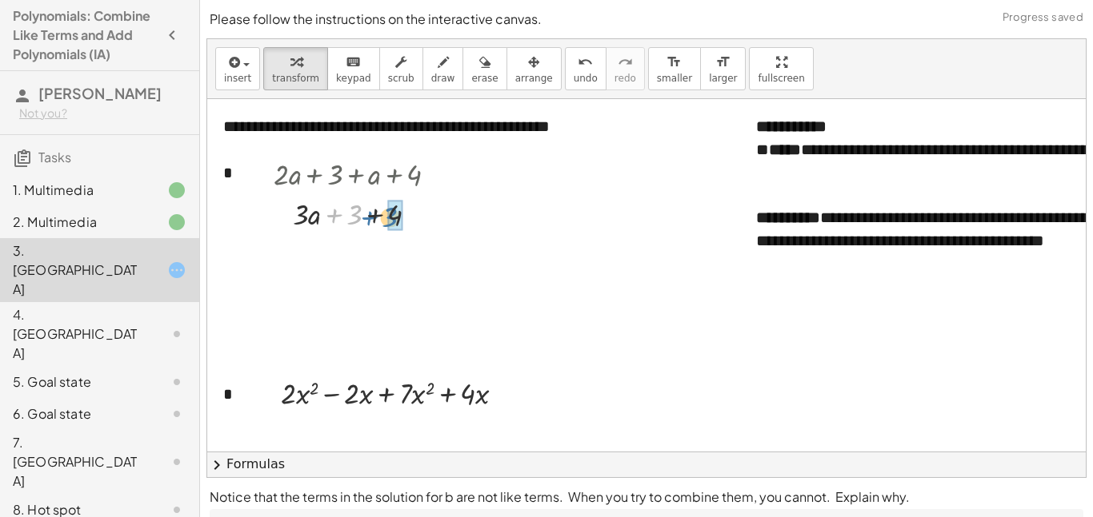
click at [386, 222] on div at bounding box center [362, 214] width 192 height 40
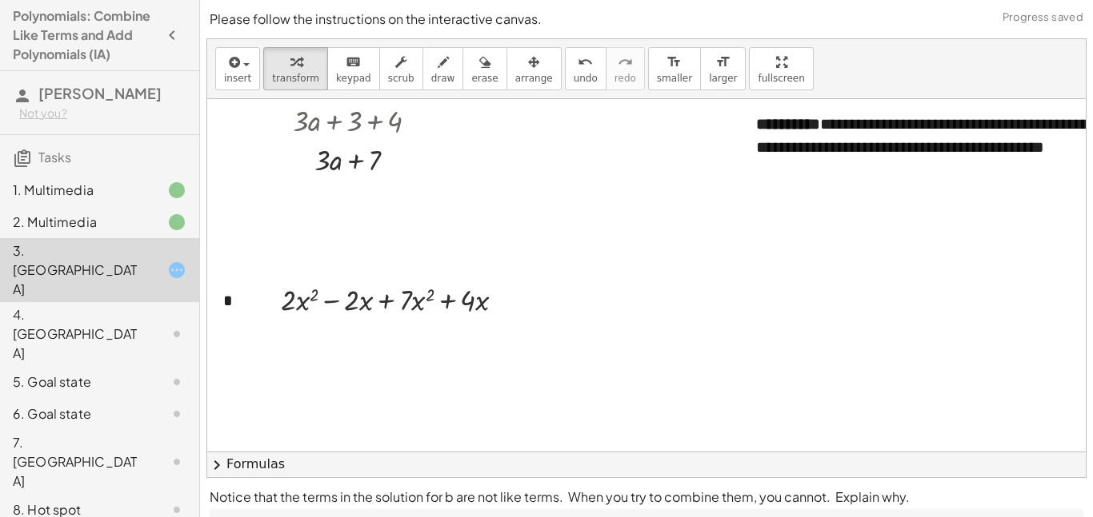
scroll to position [97, 2]
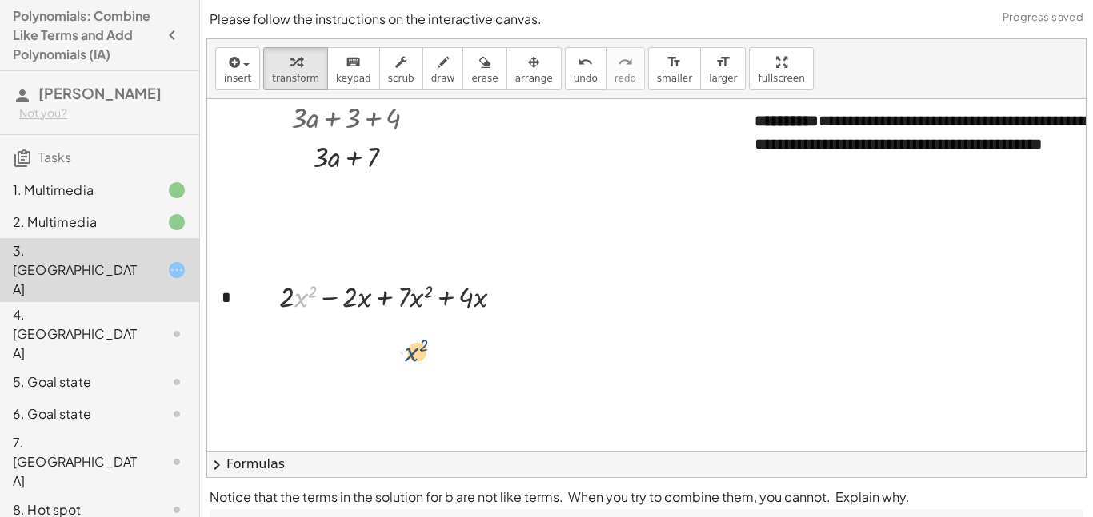
drag, startPoint x: 294, startPoint y: 299, endPoint x: 396, endPoint y: 345, distance: 111.3
click at [396, 345] on div "**********" at bounding box center [789, 496] width 1167 height 988
drag, startPoint x: 291, startPoint y: 298, endPoint x: 302, endPoint y: 304, distance: 12.2
click at [302, 304] on div at bounding box center [397, 296] width 253 height 40
click at [300, 298] on div at bounding box center [397, 296] width 253 height 40
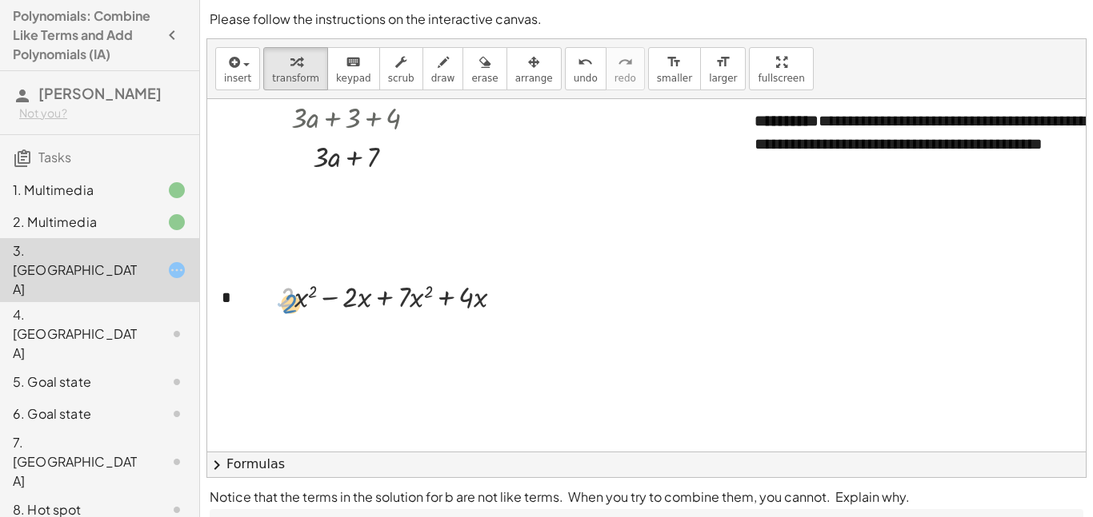
click at [292, 302] on div at bounding box center [397, 296] width 253 height 40
drag, startPoint x: 344, startPoint y: 297, endPoint x: 346, endPoint y: 311, distance: 14.6
click at [346, 311] on div at bounding box center [397, 296] width 253 height 40
click at [360, 298] on div at bounding box center [397, 296] width 253 height 40
click at [354, 302] on div at bounding box center [397, 296] width 253 height 40
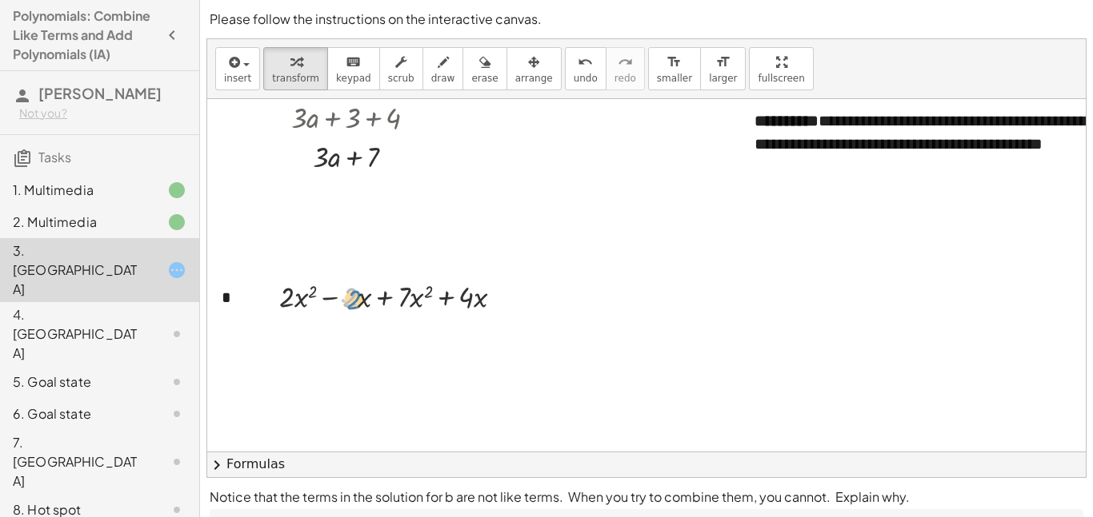
click at [359, 299] on div at bounding box center [397, 296] width 253 height 40
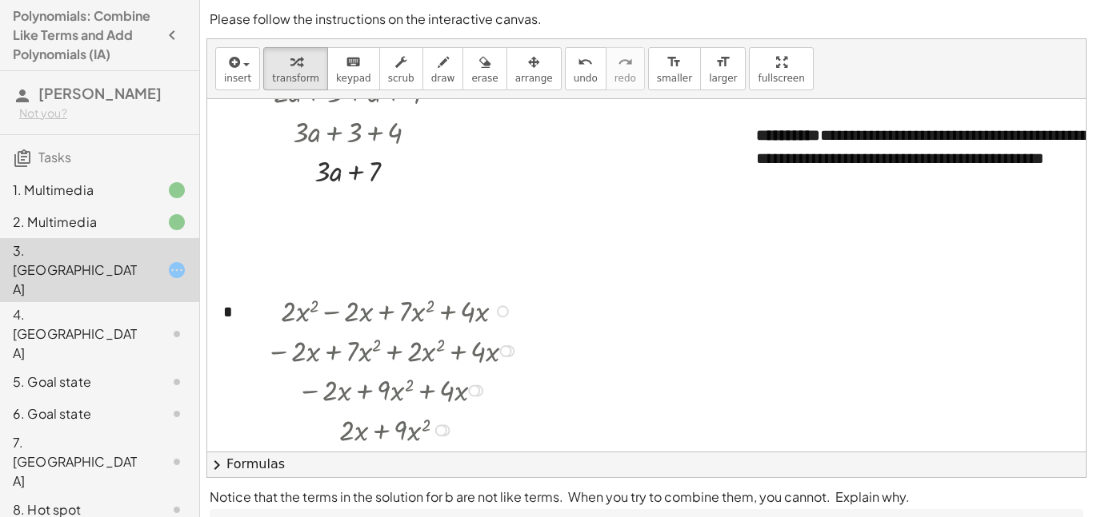
scroll to position [0, 0]
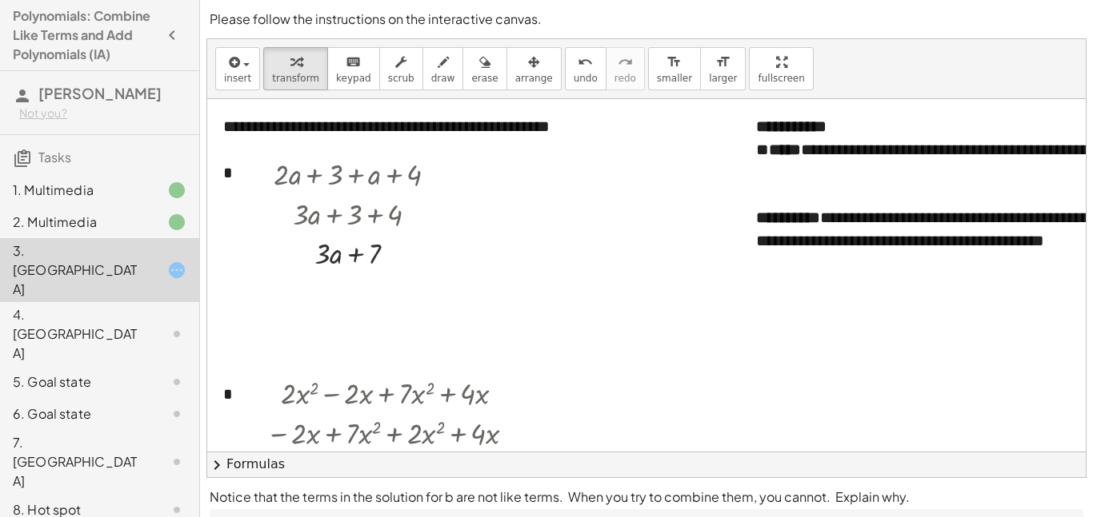
click at [995, 184] on div at bounding box center [1055, 195] width 598 height 23
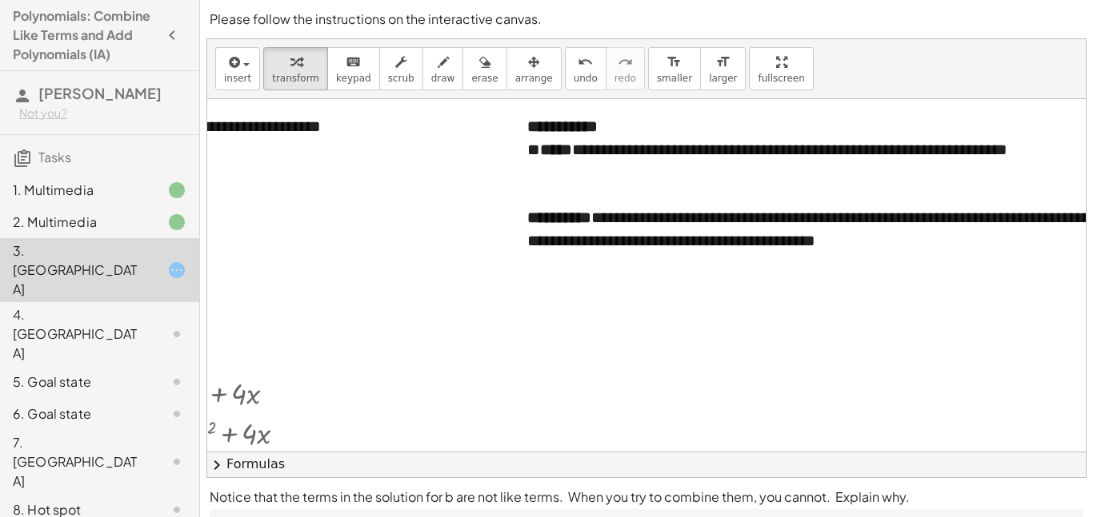
scroll to position [0, 289]
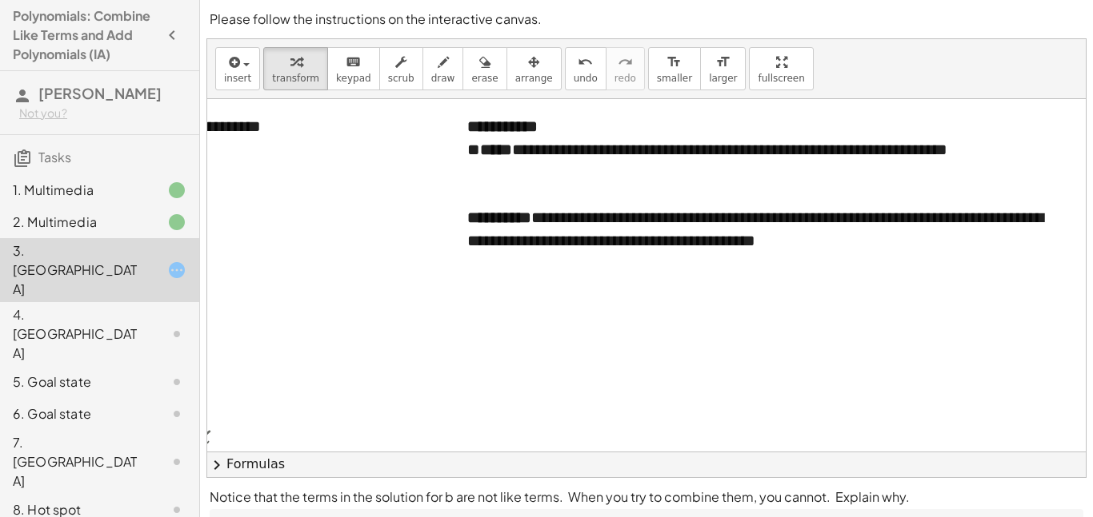
click at [941, 251] on div "**********" at bounding box center [766, 229] width 598 height 46
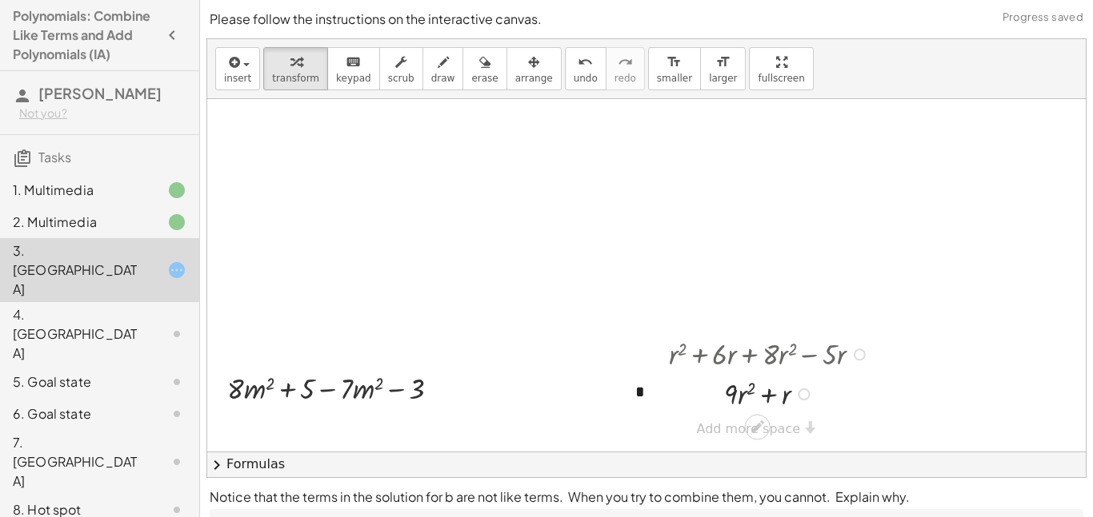
scroll to position [635, 0]
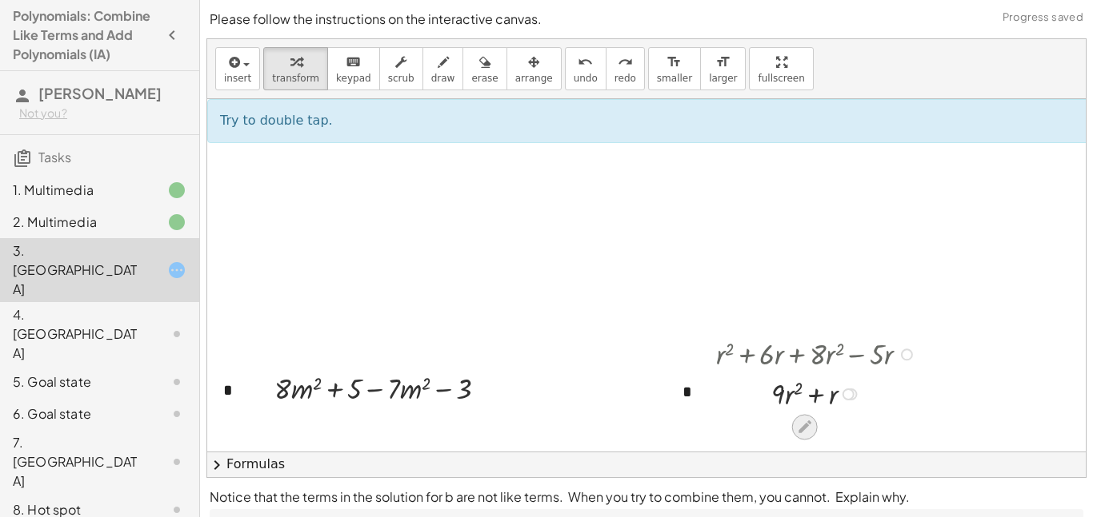
click at [810, 430] on icon at bounding box center [804, 427] width 17 height 17
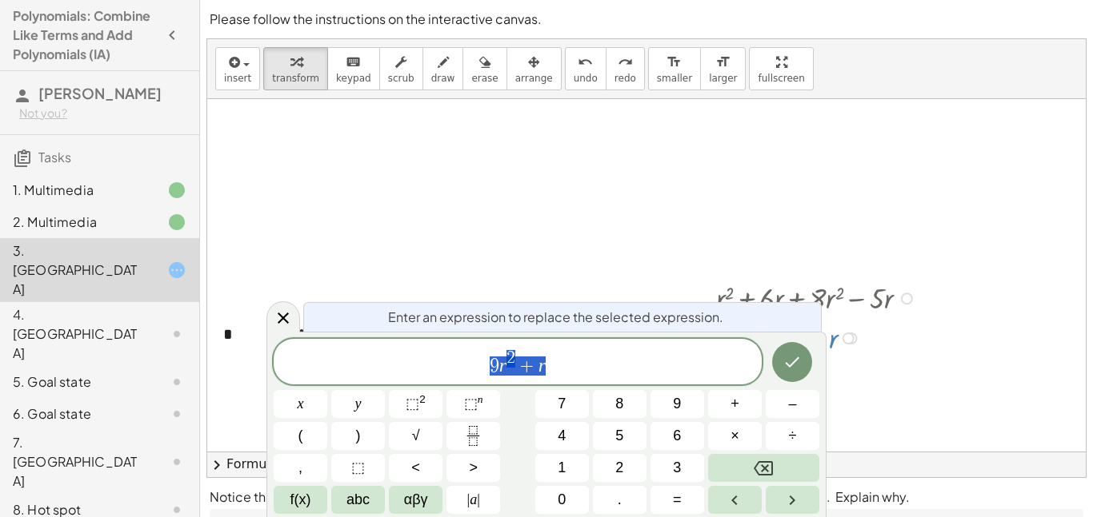
scroll to position [692, 0]
click at [623, 359] on span "9 r 2 + r" at bounding box center [518, 363] width 488 height 29
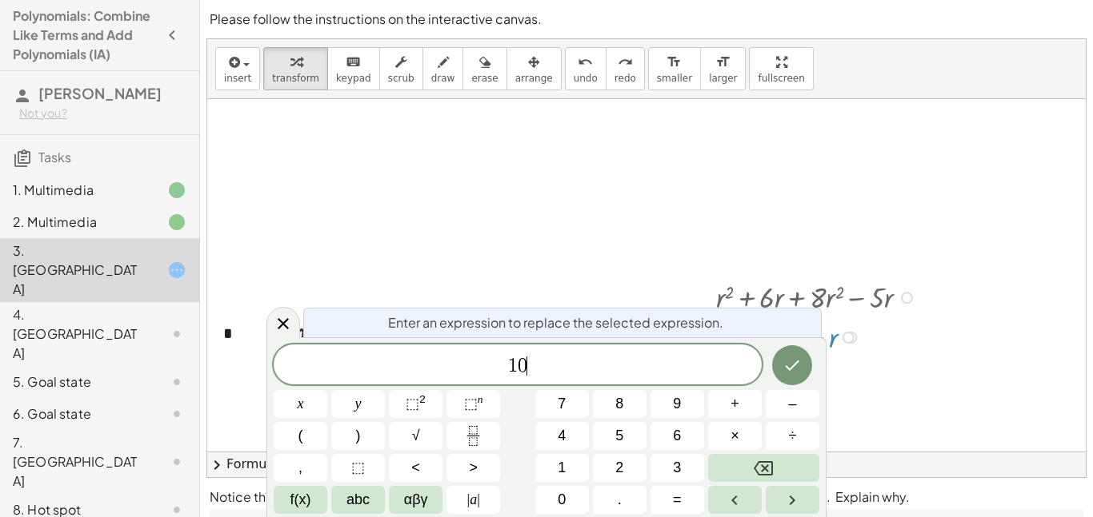
scroll to position [2, 0]
click at [403, 411] on button "⬚ 2" at bounding box center [416, 404] width 54 height 28
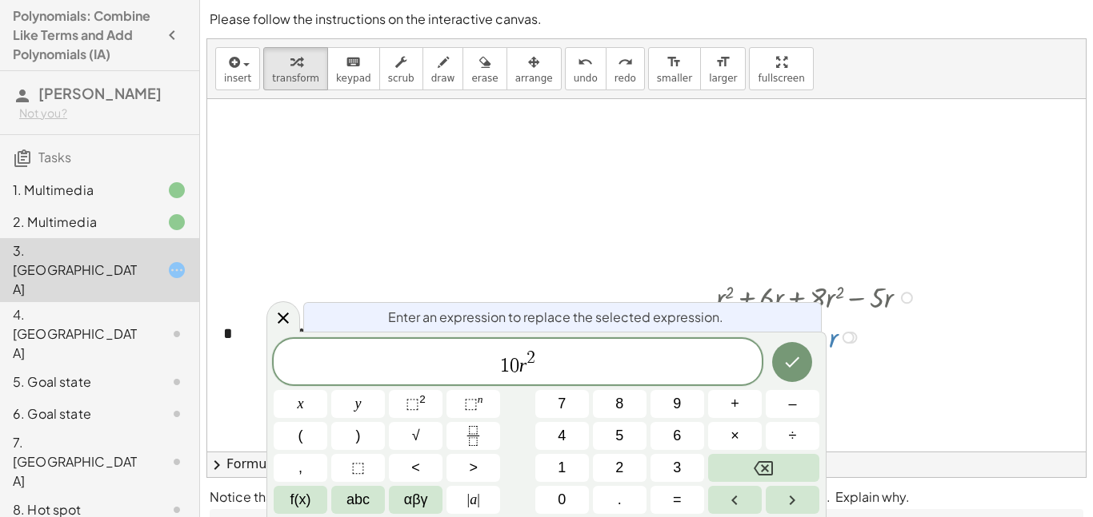
click at [792, 373] on button "Done" at bounding box center [792, 362] width 40 height 40
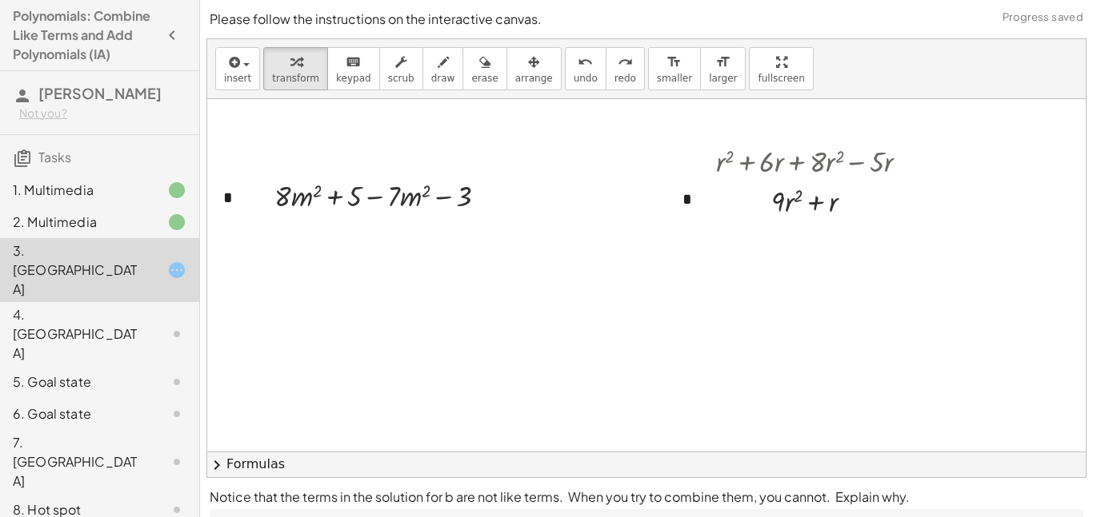
scroll to position [829, 0]
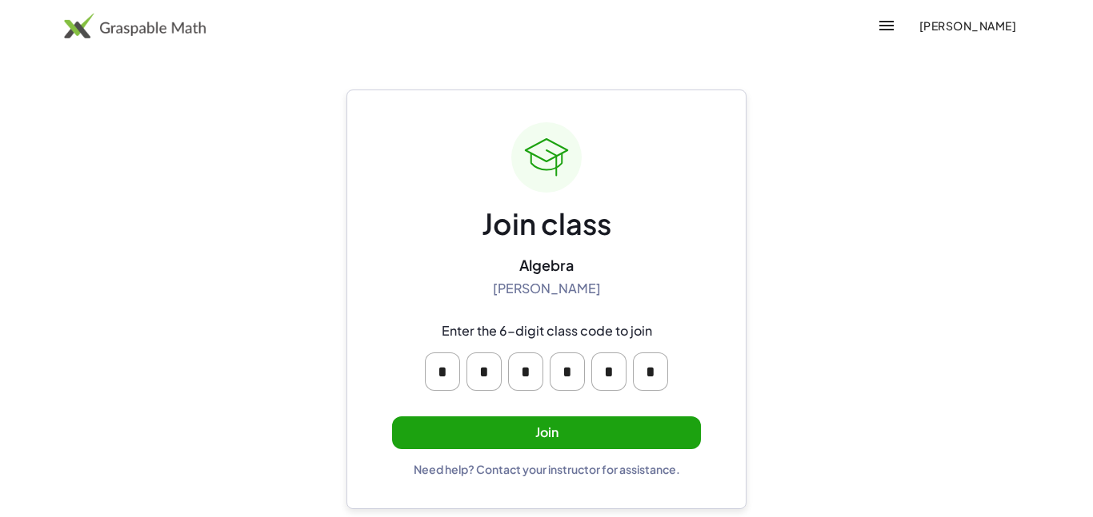
click at [554, 434] on button "Join" at bounding box center [546, 433] width 309 height 33
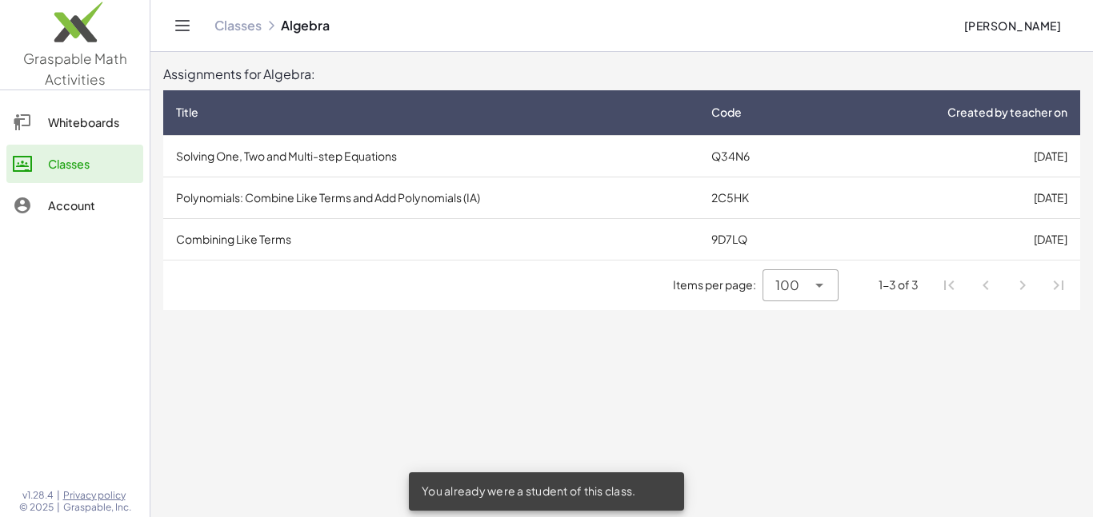
click at [227, 234] on td "Combining Like Terms" at bounding box center [430, 239] width 535 height 42
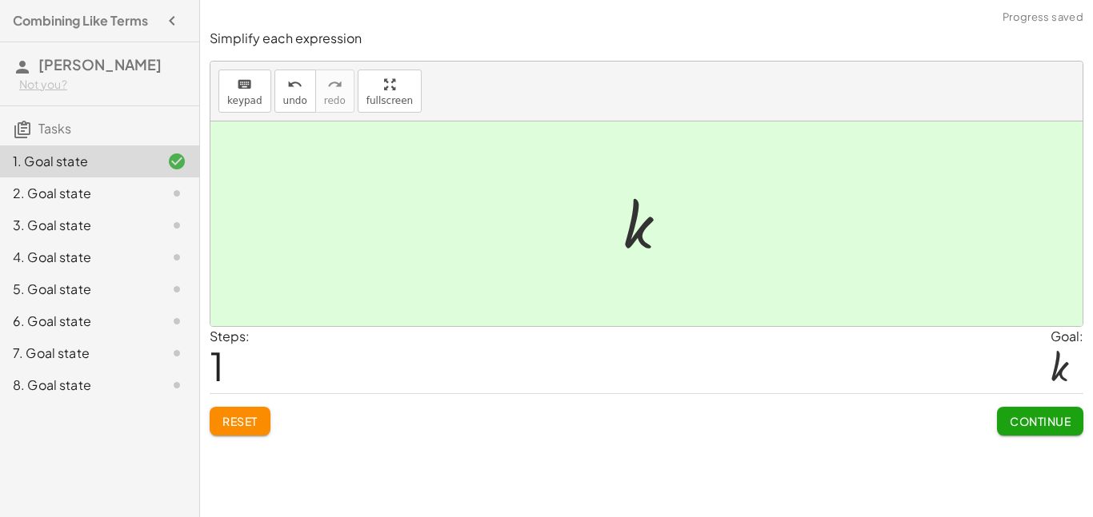
click at [1053, 430] on button "Continue" at bounding box center [1040, 421] width 86 height 29
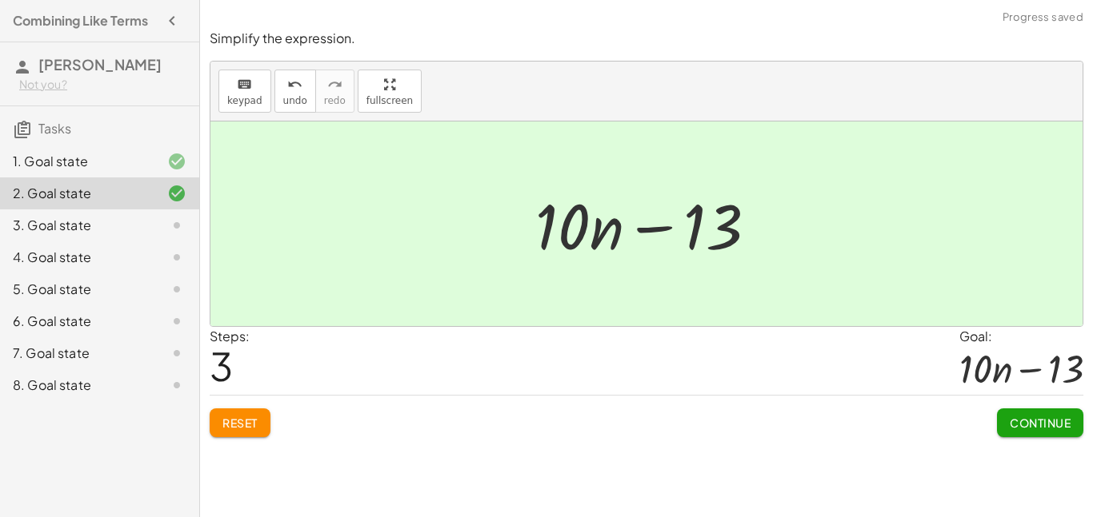
click at [1061, 435] on button "Continue" at bounding box center [1040, 423] width 86 height 29
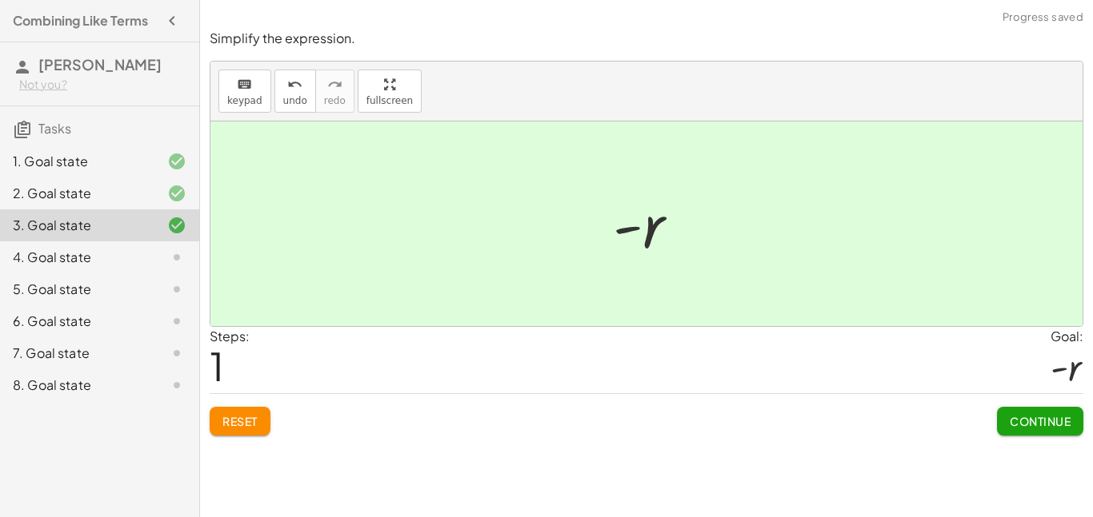
click at [1067, 416] on span "Continue" at bounding box center [1039, 421] width 61 height 14
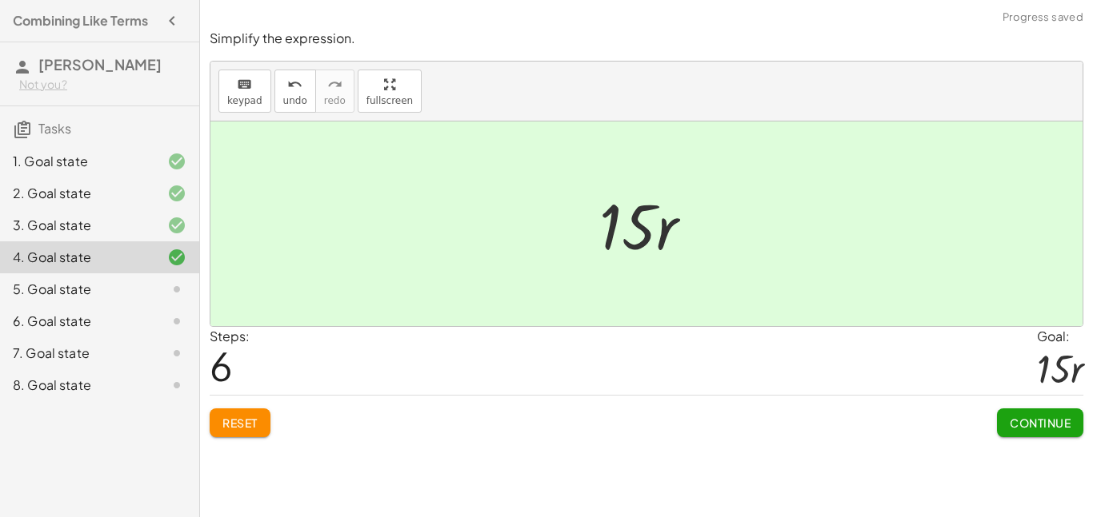
click at [1061, 422] on span "Continue" at bounding box center [1039, 423] width 61 height 14
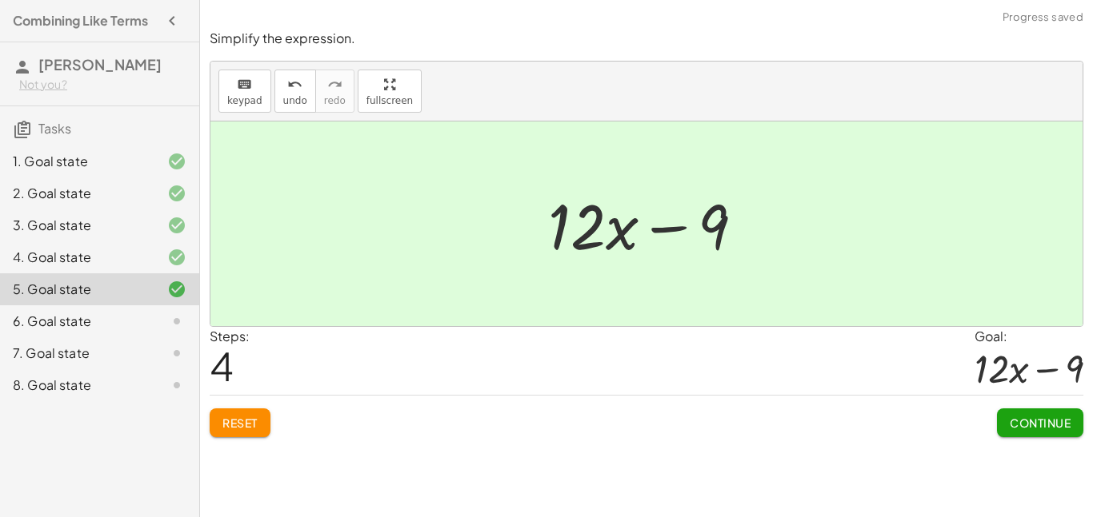
click at [1050, 422] on span "Continue" at bounding box center [1039, 423] width 61 height 14
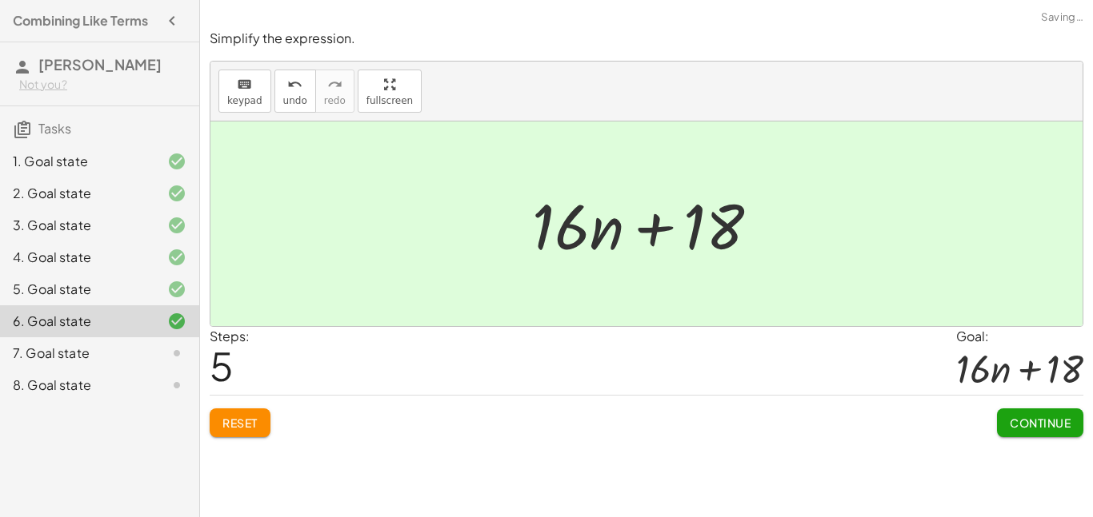
click at [1040, 426] on span "Continue" at bounding box center [1039, 423] width 61 height 14
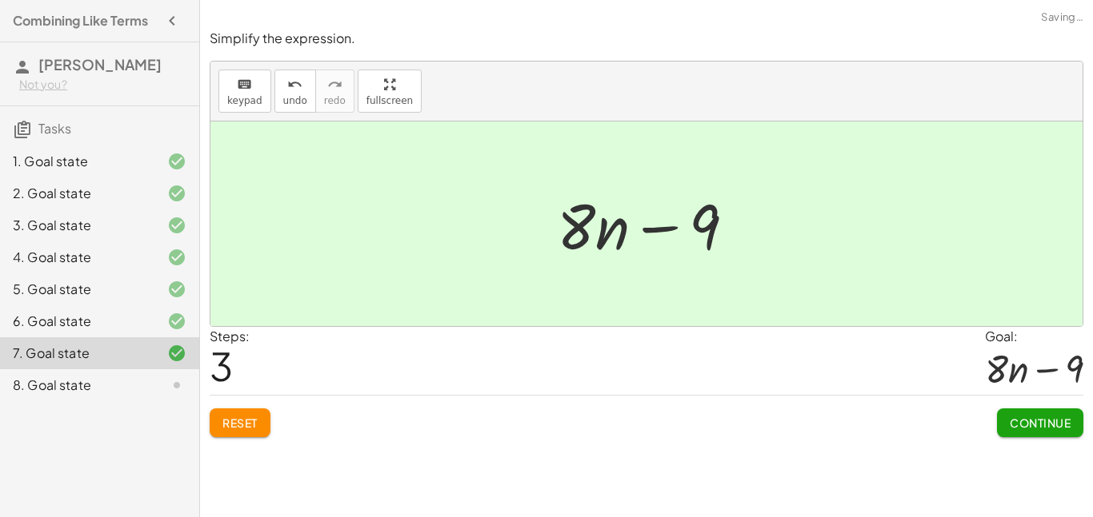
click at [1037, 424] on span "Continue" at bounding box center [1039, 423] width 61 height 14
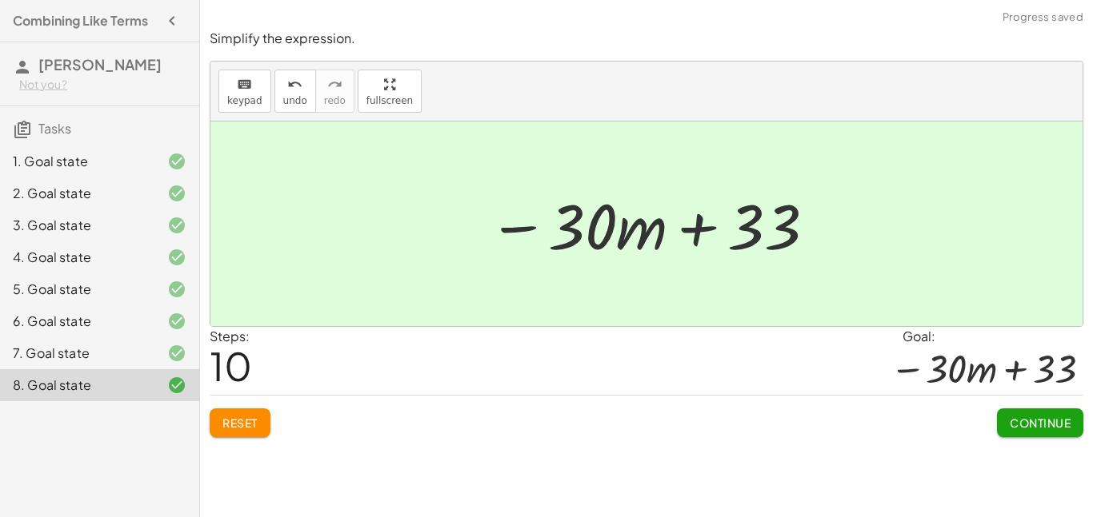
click at [1052, 434] on button "Continue" at bounding box center [1040, 423] width 86 height 29
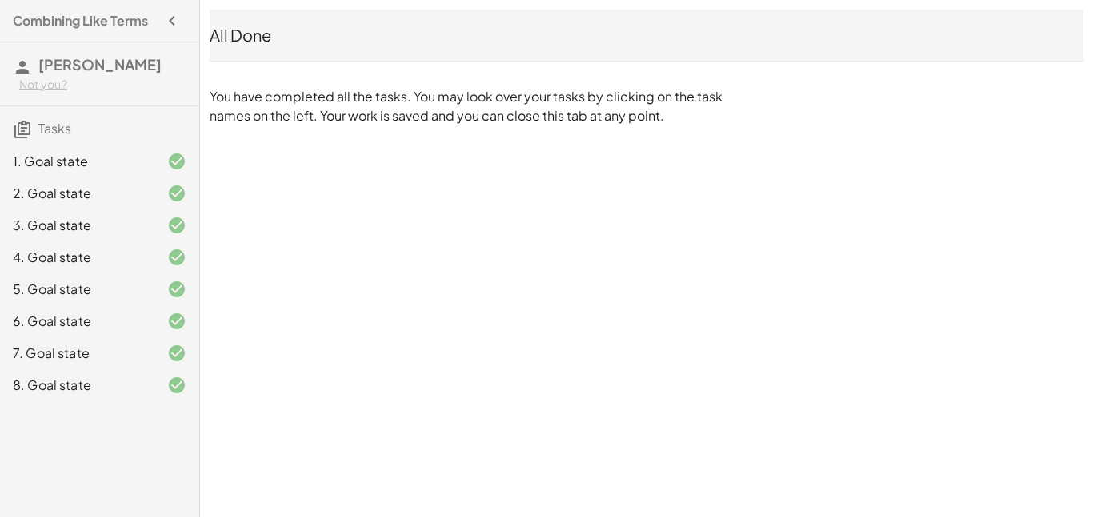
click at [75, 319] on div "6. Goal state" at bounding box center [77, 321] width 129 height 19
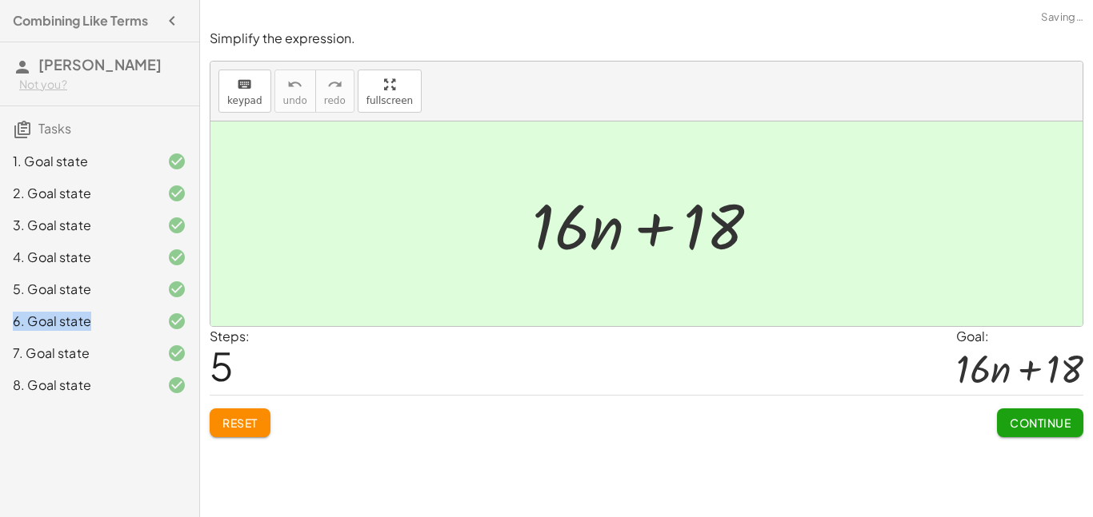
click at [75, 319] on div "6. Goal state" at bounding box center [77, 321] width 129 height 19
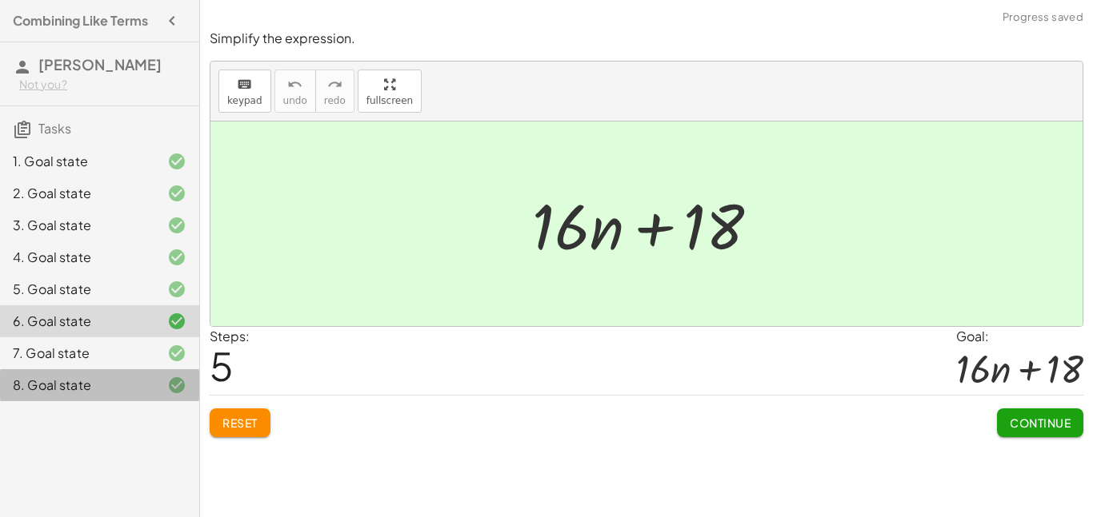
click at [158, 381] on div at bounding box center [164, 385] width 45 height 19
click at [159, 379] on div at bounding box center [164, 385] width 45 height 19
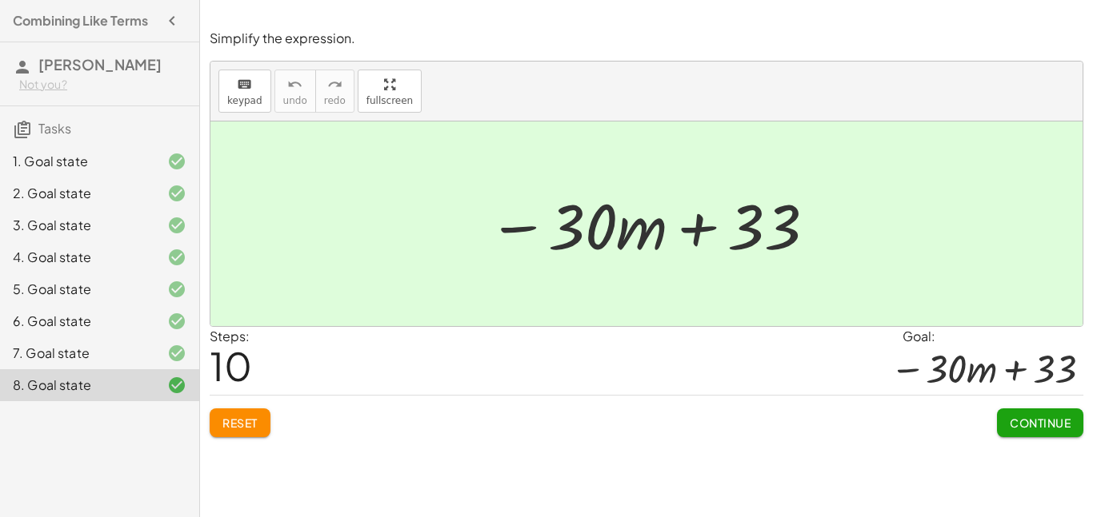
click at [1046, 428] on span "Continue" at bounding box center [1039, 423] width 61 height 14
